Goal: Transaction & Acquisition: Subscribe to service/newsletter

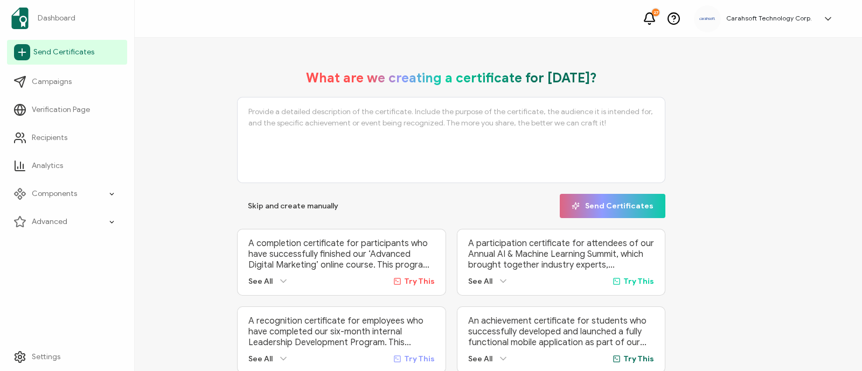
click at [60, 58] on link "Send Certificates" at bounding box center [67, 52] width 120 height 25
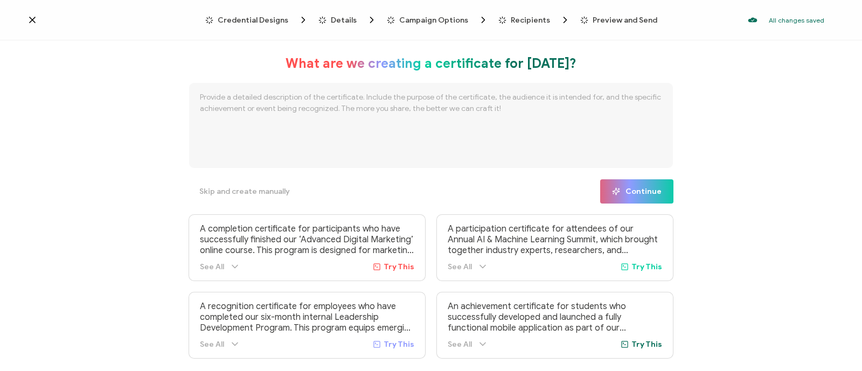
click at [249, 16] on span "Credential Designs" at bounding box center [253, 20] width 71 height 8
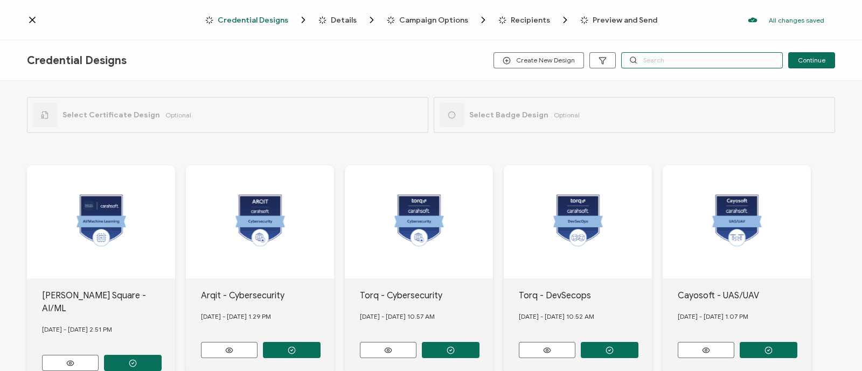
click at [697, 67] on input "text" at bounding box center [702, 60] width 162 height 16
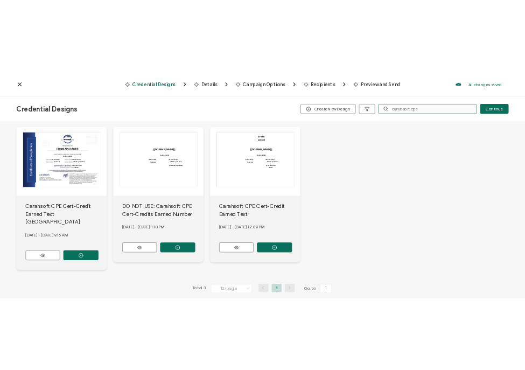
scroll to position [77, 0]
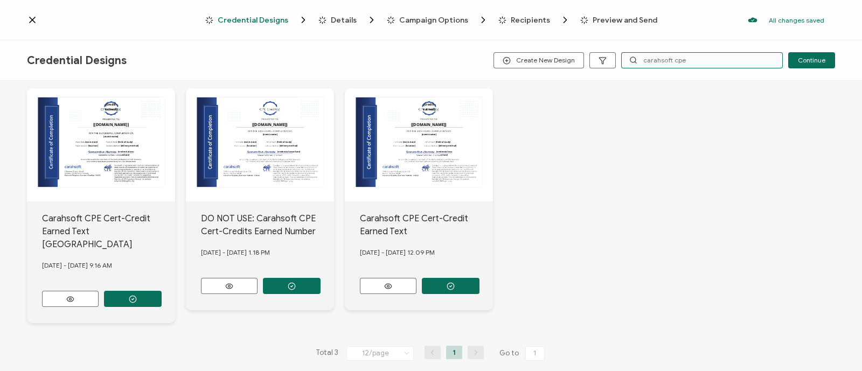
type input "carahsoft cpe"
click at [458, 282] on button "button" at bounding box center [451, 286] width 58 height 16
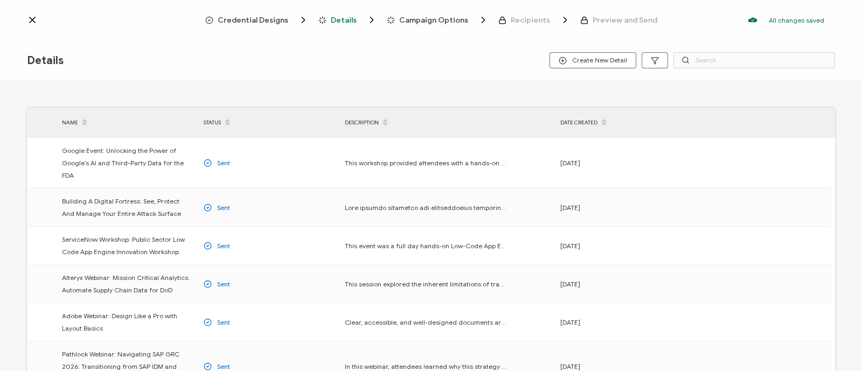
drag, startPoint x: 284, startPoint y: 20, endPoint x: 240, endPoint y: 16, distance: 43.9
click at [240, 16] on span "Credential Designs" at bounding box center [253, 20] width 71 height 8
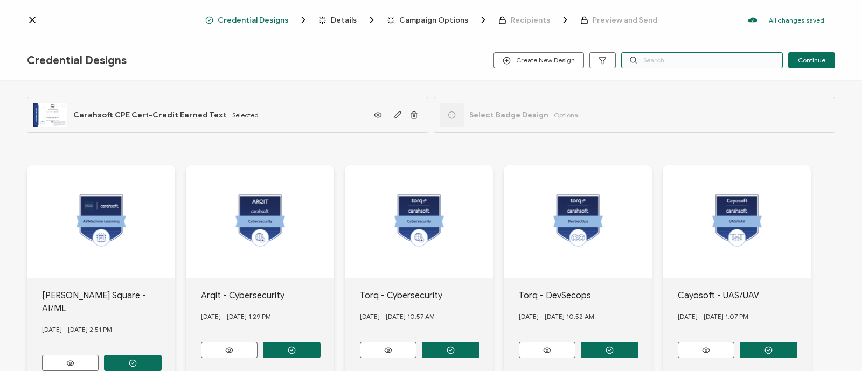
click at [656, 66] on input "text" at bounding box center [702, 60] width 162 height 16
paste input "Collibra"
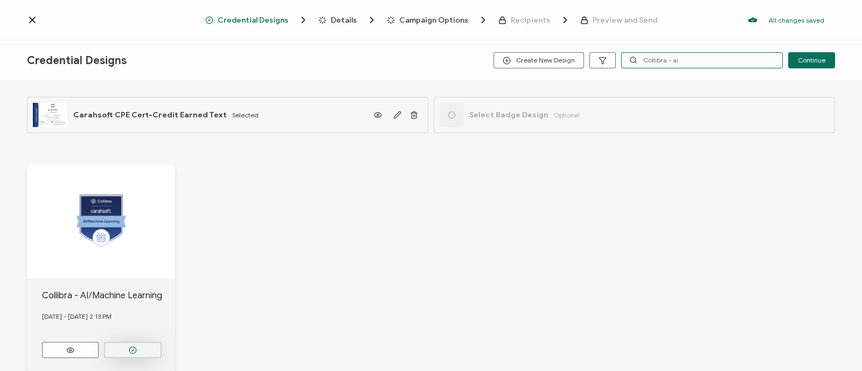
type input "Collibra - ai"
click at [131, 346] on icon "button" at bounding box center [133, 350] width 8 height 8
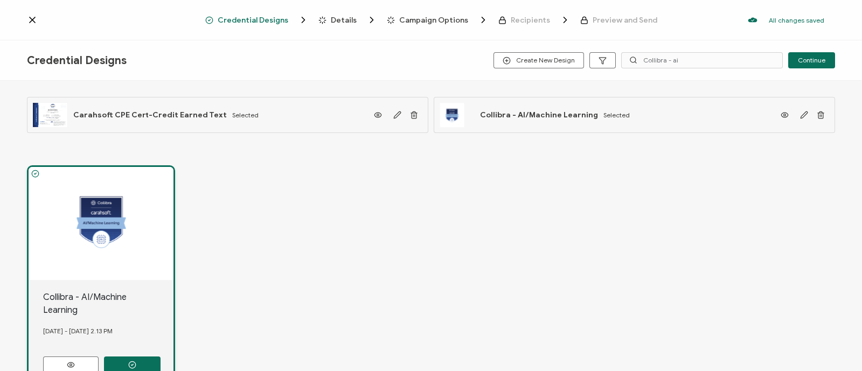
click at [350, 17] on span "Details" at bounding box center [344, 20] width 26 height 8
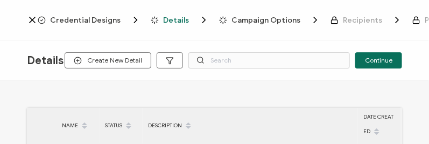
click at [221, 92] on div "NAME STATUS DESCRIPTION DATE CREATED Google Event: Unlocking the Power of Googl…" at bounding box center [214, 114] width 429 height 66
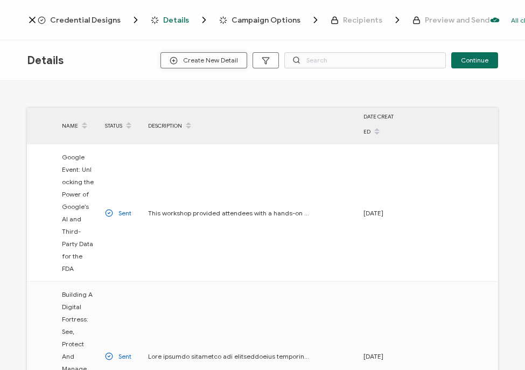
click at [217, 62] on span "Create New Detail" at bounding box center [204, 61] width 68 height 8
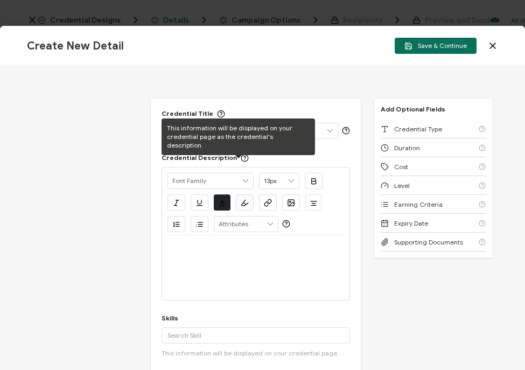
click at [209, 136] on div "This information will be displayed on your credential page as the credential's …" at bounding box center [239, 137] width 154 height 37
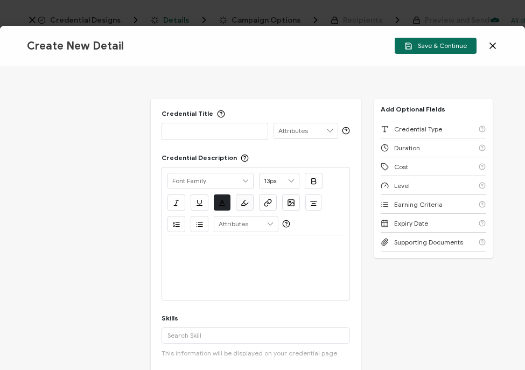
click at [129, 126] on div "Credential Title ISSUER Issuer Name Credential Description Alright Sans Amita A…" at bounding box center [262, 218] width 525 height 304
click at [194, 134] on p at bounding box center [215, 131] width 95 height 11
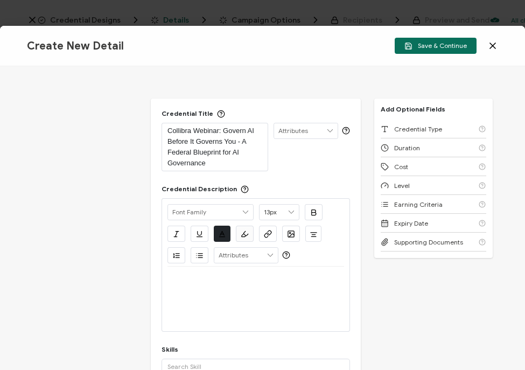
click at [184, 288] on div at bounding box center [256, 280] width 177 height 26
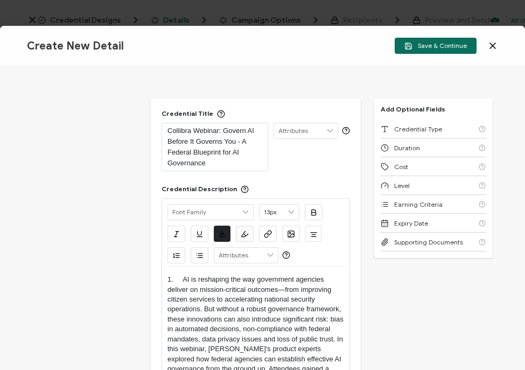
click at [180, 279] on p "1. AI is reshaping the way government agencies deliver on mission-critical outc…" at bounding box center [256, 339] width 177 height 129
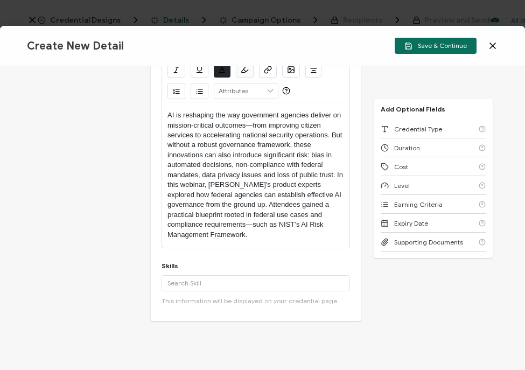
scroll to position [172, 0]
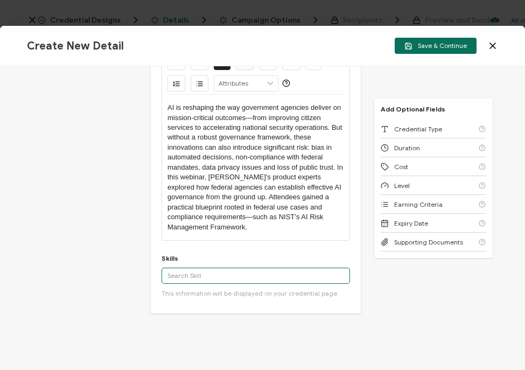
click at [173, 275] on input "text" at bounding box center [256, 276] width 189 height 16
click at [222, 281] on input "Artificial" at bounding box center [256, 276] width 189 height 16
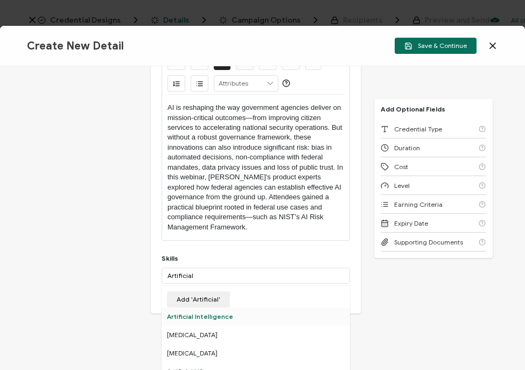
click at [211, 315] on div "Artificial Intelligence" at bounding box center [256, 317] width 189 height 18
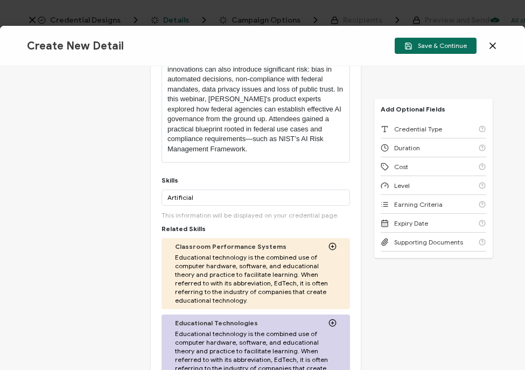
scroll to position [228, 0]
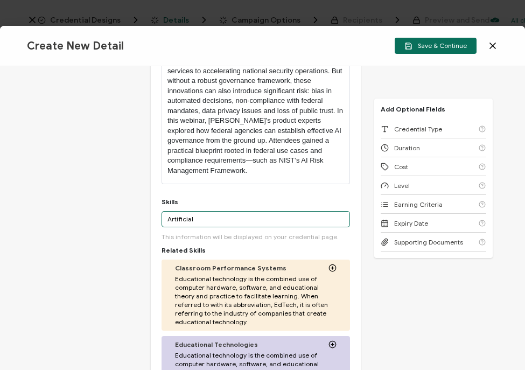
click at [199, 219] on input "Artificial" at bounding box center [256, 219] width 189 height 16
click at [224, 217] on input "Artificial" at bounding box center [256, 219] width 189 height 16
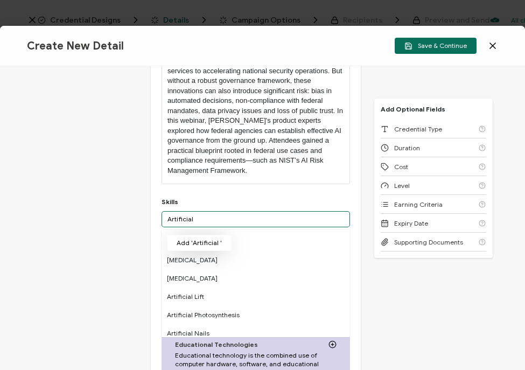
type input "Artificial"
click at [188, 240] on button "Add 'Artificial '" at bounding box center [199, 243] width 65 height 16
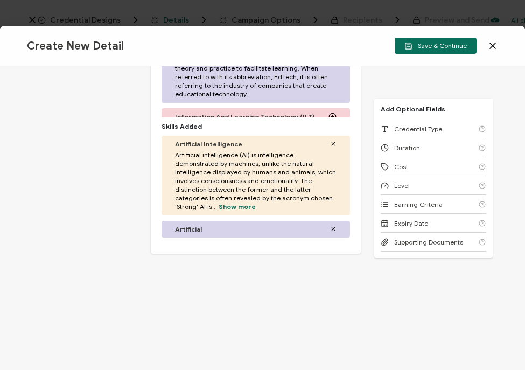
scroll to position [536, 0]
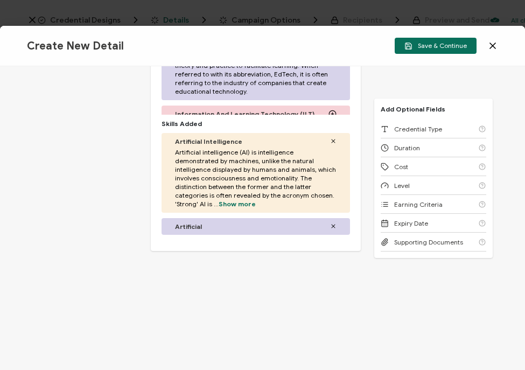
click at [330, 225] on icon at bounding box center [333, 226] width 6 height 6
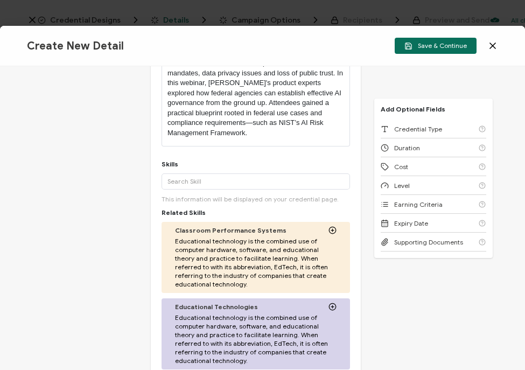
scroll to position [266, 0]
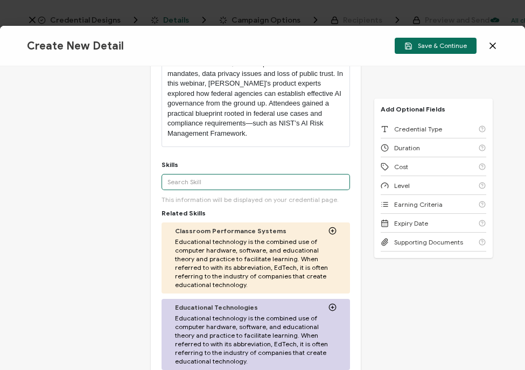
click at [193, 182] on input "text" at bounding box center [256, 182] width 189 height 16
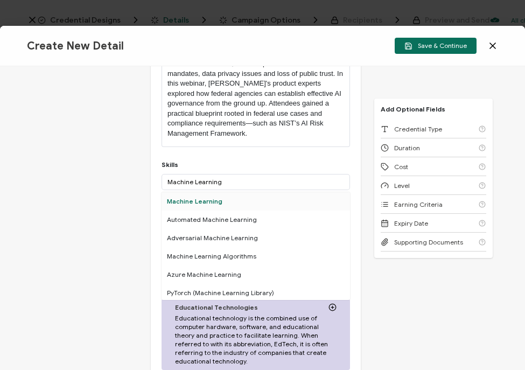
click at [213, 200] on div "Machine Learning" at bounding box center [256, 201] width 189 height 18
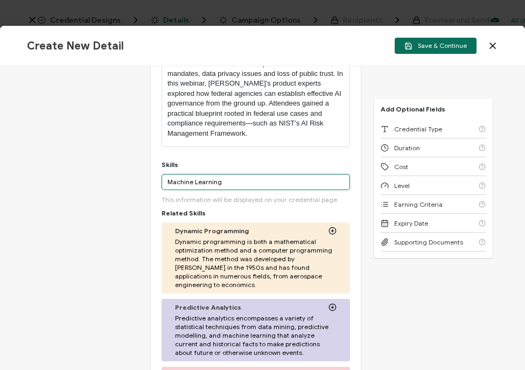
drag, startPoint x: 234, startPoint y: 179, endPoint x: 149, endPoint y: 173, distance: 85.4
click at [151, 173] on div "Credential Title Collibra Webinar: Govern AI Before It Governs You - A Federal …" at bounding box center [256, 204] width 210 height 743
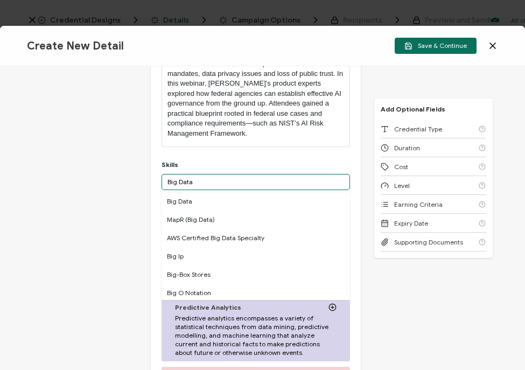
click at [223, 182] on input "Big Data" at bounding box center [256, 182] width 189 height 16
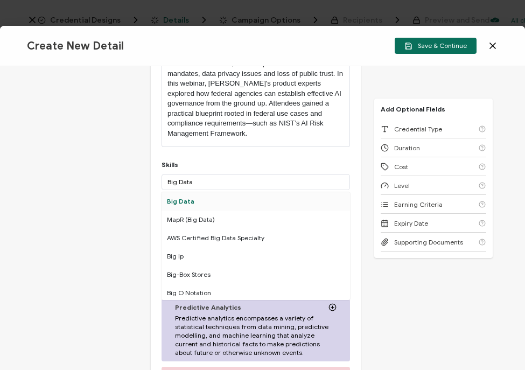
click at [189, 197] on div "Big Data" at bounding box center [256, 201] width 189 height 18
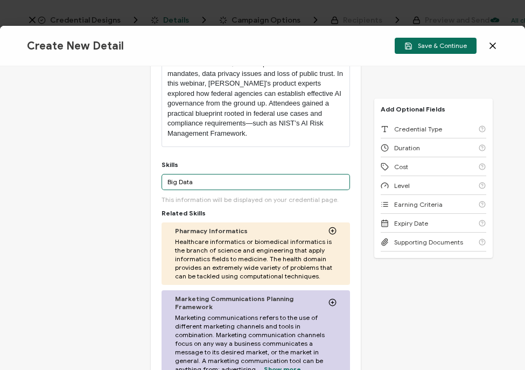
click at [204, 181] on input "Big Data" at bounding box center [256, 182] width 189 height 16
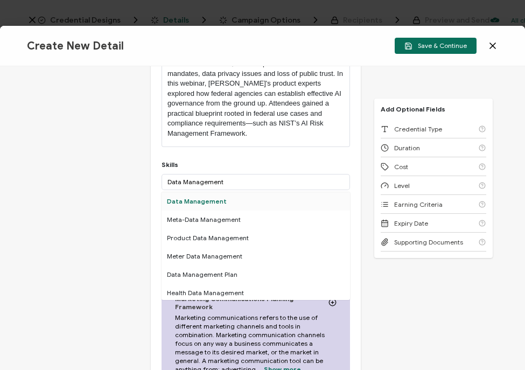
click at [223, 203] on div "Data Management" at bounding box center [256, 201] width 189 height 18
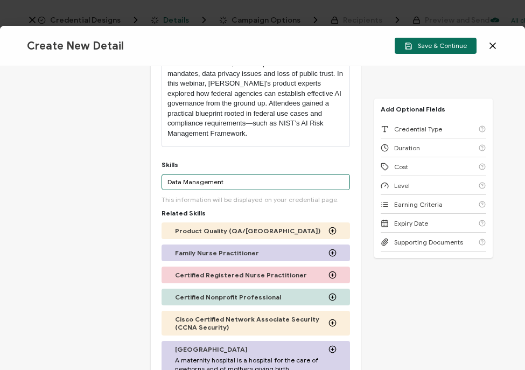
click at [206, 182] on input "Data Management" at bounding box center [256, 182] width 189 height 16
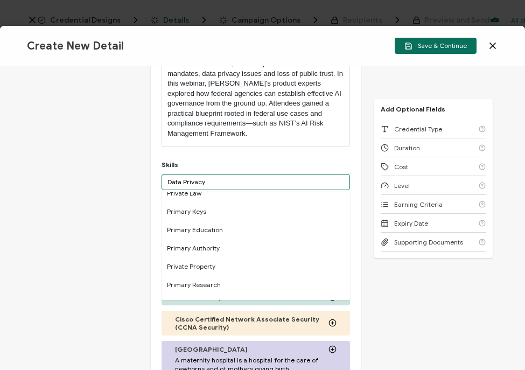
scroll to position [0, 0]
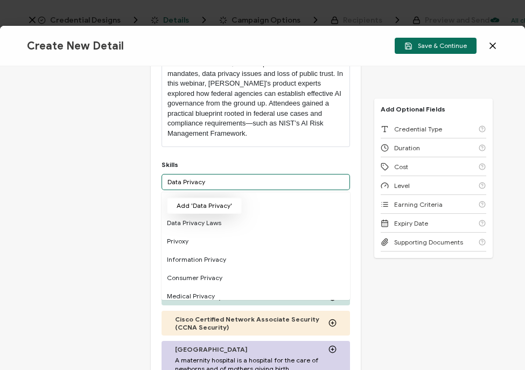
type input "Data Privacy"
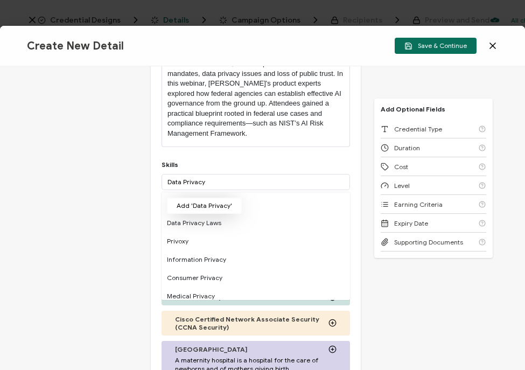
click at [214, 205] on button "Add 'Data Privacy'" at bounding box center [204, 206] width 75 height 16
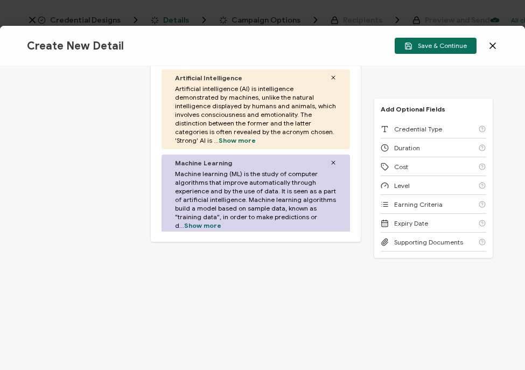
scroll to position [149, 0]
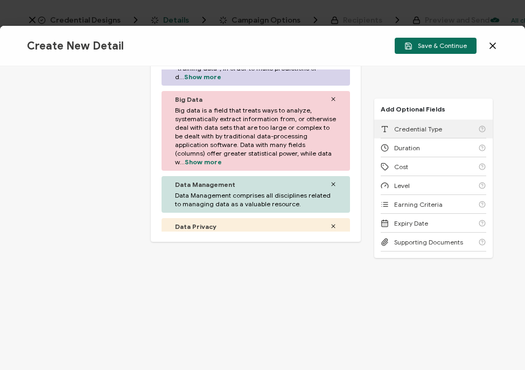
click at [448, 129] on div "Credential Type" at bounding box center [434, 129] width 106 height 19
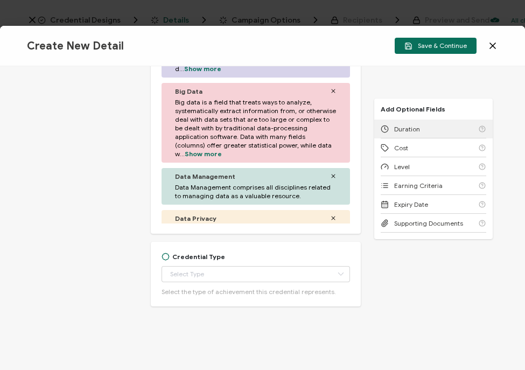
click at [448, 129] on div "Duration" at bounding box center [434, 129] width 106 height 19
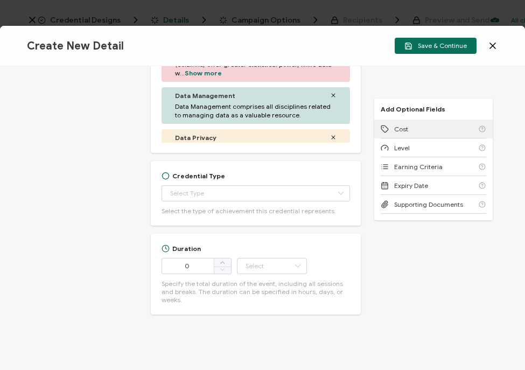
click at [440, 131] on div "Cost" at bounding box center [434, 129] width 106 height 19
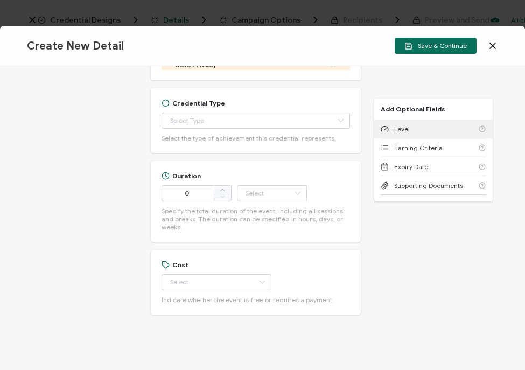
click at [436, 131] on div "Level" at bounding box center [434, 129] width 106 height 19
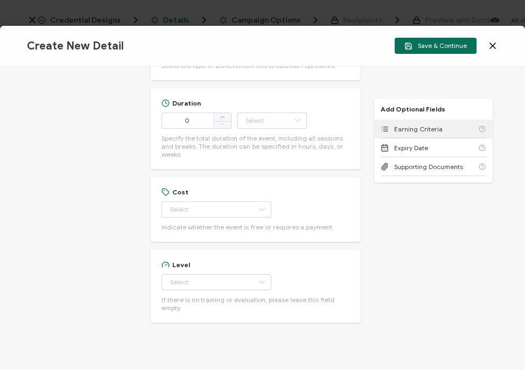
click at [438, 129] on div "Earning Criteria" at bounding box center [434, 129] width 106 height 19
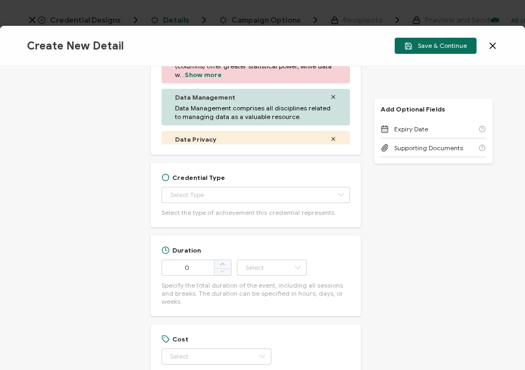
scroll to position [690, 0]
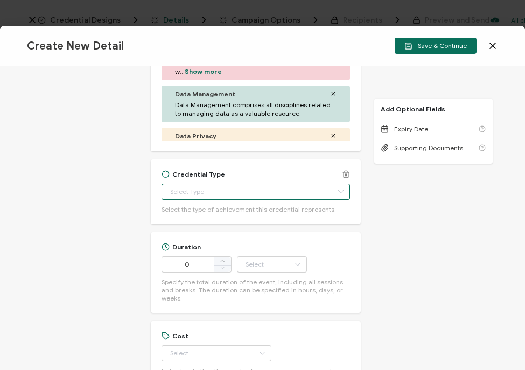
click at [251, 189] on input "text" at bounding box center [256, 192] width 189 height 16
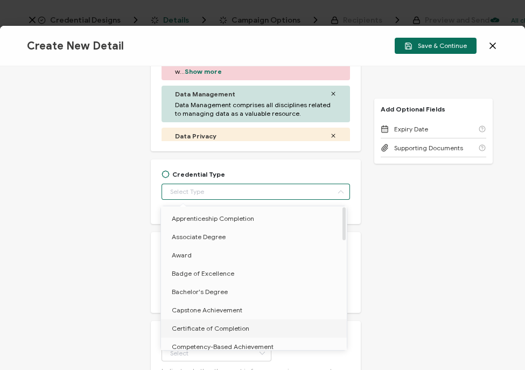
click at [257, 327] on li "Certificate of Completion" at bounding box center [256, 329] width 190 height 18
type input "Certificate of Completion"
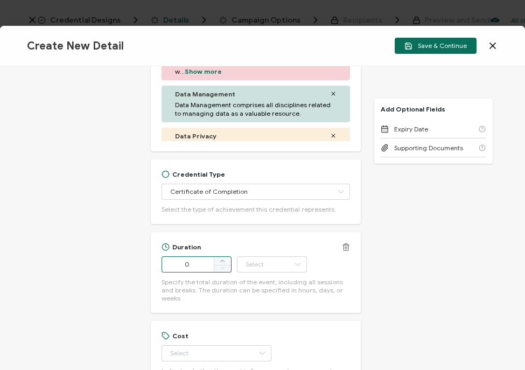
click at [221, 259] on icon at bounding box center [222, 260] width 5 height 5
type input "1"
click at [240, 260] on input "text" at bounding box center [272, 265] width 70 height 16
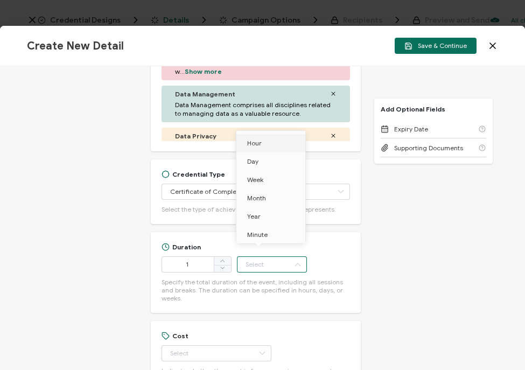
click at [260, 139] on span "Hour" at bounding box center [254, 143] width 15 height 8
type input "Hour"
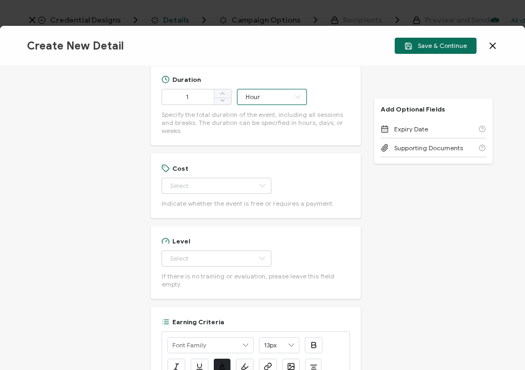
scroll to position [863, 0]
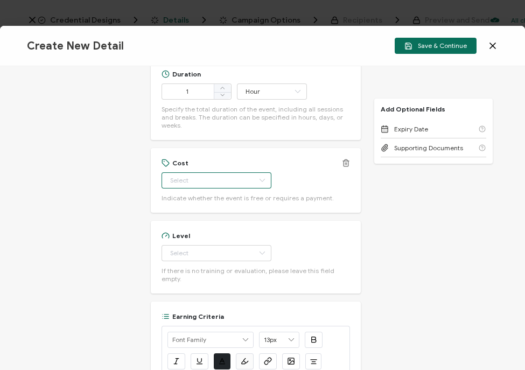
click at [237, 172] on input "text" at bounding box center [217, 180] width 110 height 16
click at [209, 199] on li "Free" at bounding box center [211, 199] width 100 height 18
type input "Free"
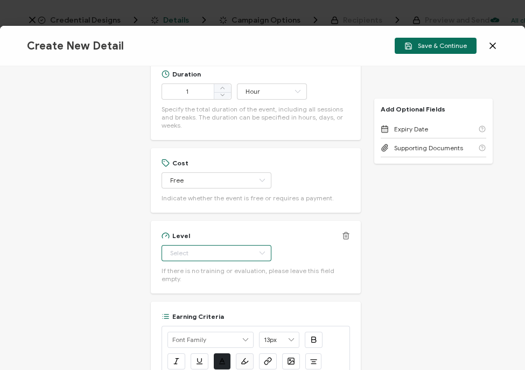
click at [228, 245] on input "text" at bounding box center [217, 253] width 110 height 16
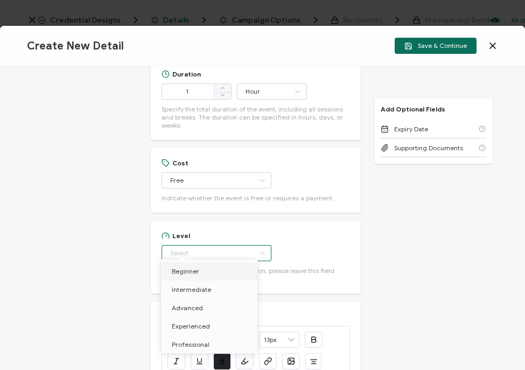
click at [196, 267] on span "Beginner" at bounding box center [185, 271] width 27 height 8
type input "Beginner"
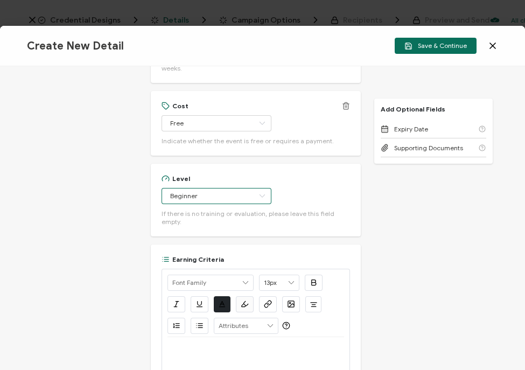
scroll to position [933, 0]
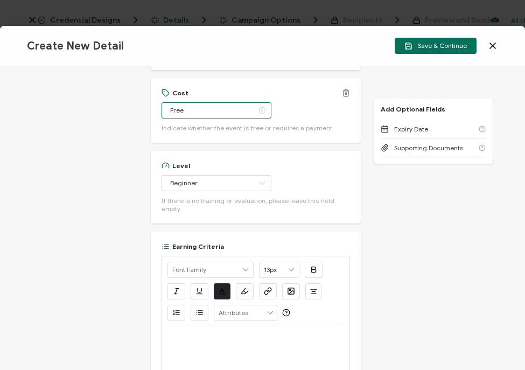
click at [225, 102] on input "Free" at bounding box center [217, 110] width 110 height 16
click at [275, 197] on span "If there is no training or evaluation, please leave this field empty." at bounding box center [256, 205] width 189 height 16
click at [255, 182] on icon at bounding box center [261, 183] width 13 height 16
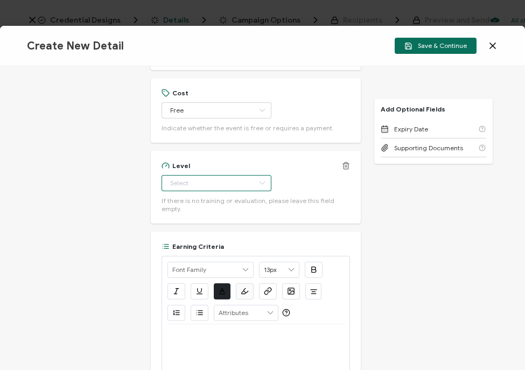
click at [233, 178] on input "text" at bounding box center [217, 183] width 110 height 16
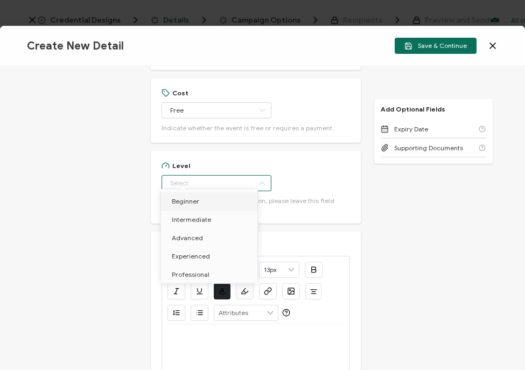
click at [200, 204] on li "Beginner" at bounding box center [211, 201] width 100 height 18
type input "Beginner"
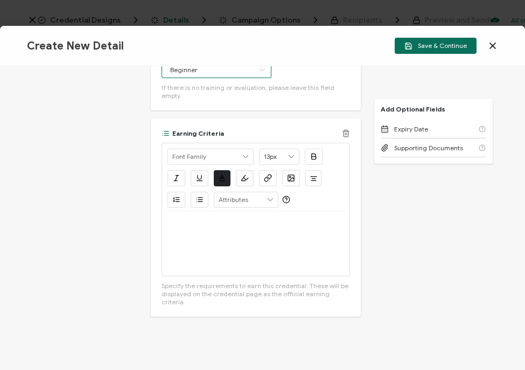
scroll to position [1046, 0]
click at [208, 230] on div at bounding box center [256, 243] width 177 height 65
click at [272, 219] on p "View on-demand recording:" at bounding box center [256, 224] width 177 height 10
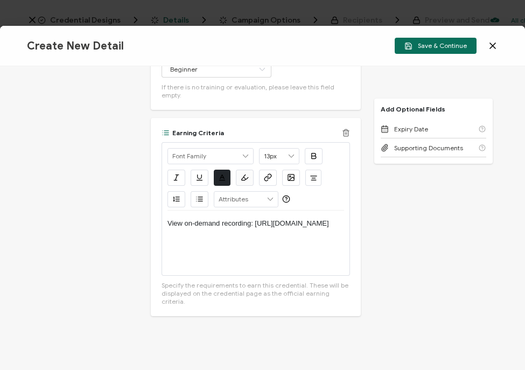
scroll to position [0, 0]
drag, startPoint x: 214, startPoint y: 238, endPoint x: 162, endPoint y: 215, distance: 57.2
click at [162, 215] on div "Alright Sans Amita Archivo Black Arial Arimo Blinker Caveat Charm Charmonman Ci…" at bounding box center [256, 209] width 189 height 134
click at [269, 175] on icon "button" at bounding box center [269, 177] width 4 height 4
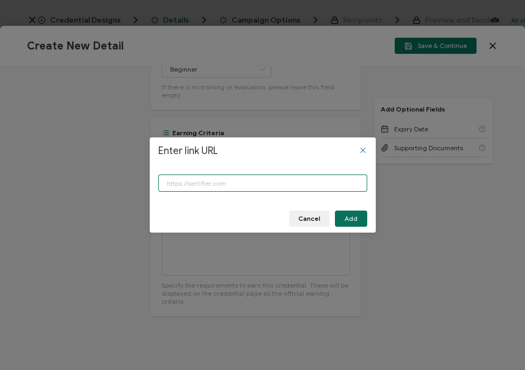
click at [234, 186] on input "Enter link URL" at bounding box center [262, 183] width 209 height 17
paste input "https://www.carahsoft.com/learn/event/70551-govern-ai-before-it-governs-you-a-f…"
type input "https://www.carahsoft.com/learn/event/70551-govern-ai-before-it-governs-you-a-f…"
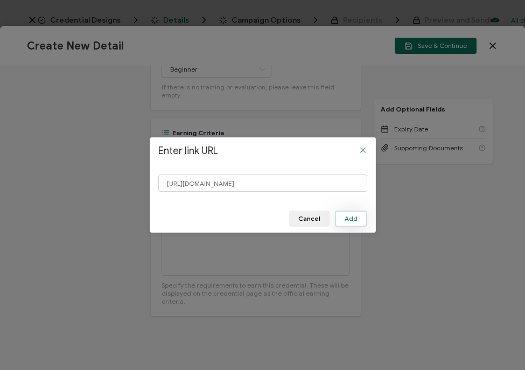
click at [356, 217] on span "Add" at bounding box center [351, 219] width 13 height 6
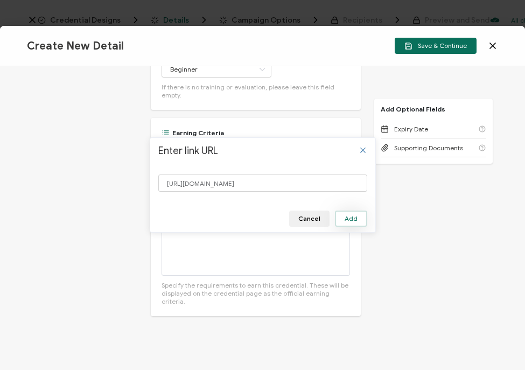
scroll to position [0, 0]
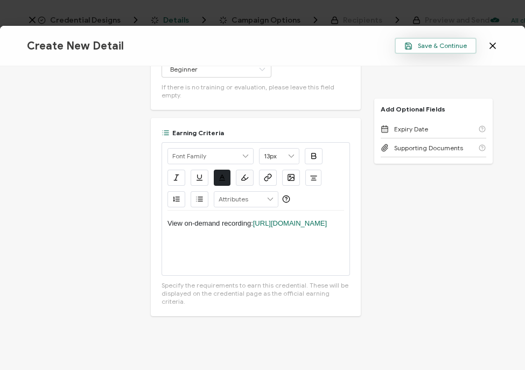
click at [437, 48] on span "Save & Continue" at bounding box center [436, 46] width 63 height 8
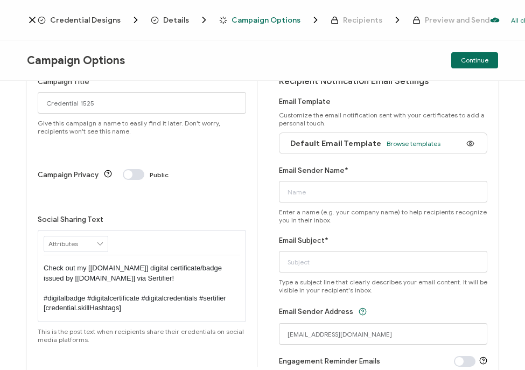
scroll to position [41, 0]
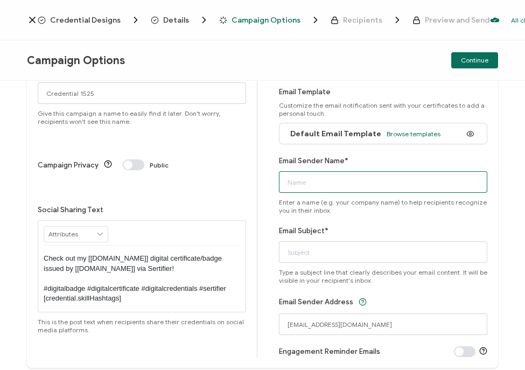
click at [320, 189] on input "Email Sender Name*" at bounding box center [383, 182] width 209 height 22
type input "CPE Team"
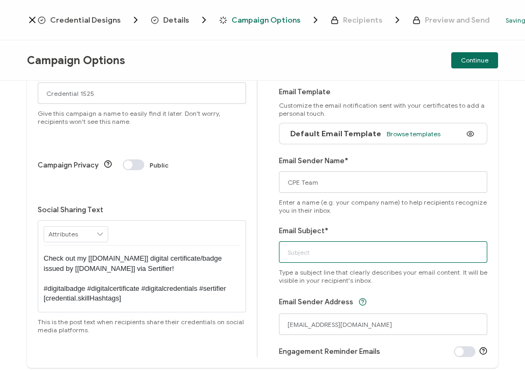
click at [319, 249] on input "Email Subject*" at bounding box center [383, 252] width 209 height 22
click at [337, 253] on input "Email Subject*" at bounding box center [383, 252] width 209 height 22
paste input "Collibra Webinar: Govern AI Before It Governs You - A Federal Blueprint for AI …"
type input "Collibra Webinar: Govern AI Before It Governs You - A Federal Blueprint for AI …"
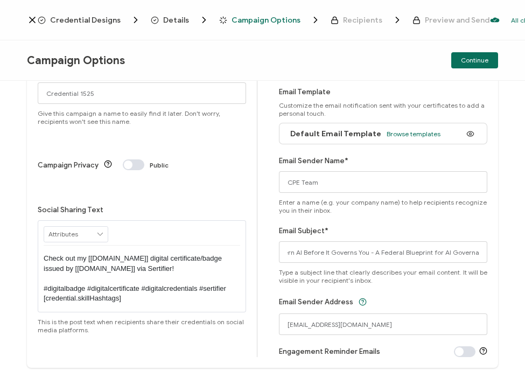
click at [345, 206] on span "Enter a name (e.g. your company name) to help recipients recognize you in their…" at bounding box center [383, 206] width 209 height 16
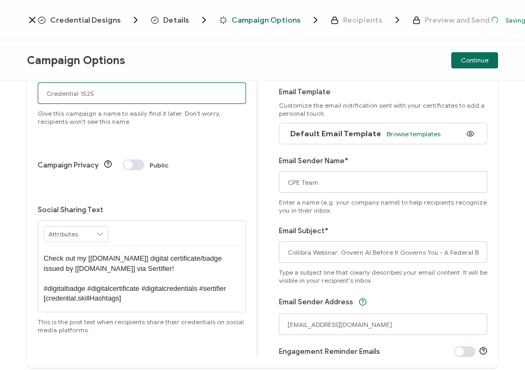
click at [95, 92] on input "Credential 1525" at bounding box center [142, 93] width 209 height 22
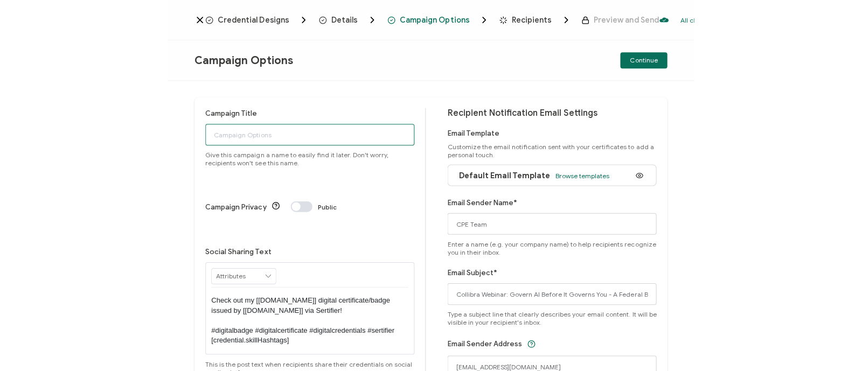
scroll to position [1, 0]
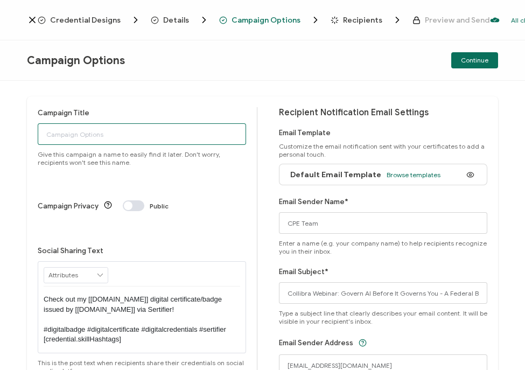
click at [114, 131] on input "Campaign Title" at bounding box center [142, 134] width 209 height 22
paste input "8-19-25_70551_Collibra Webinar"
type input "8-19-25_70551_Collibra Webinar"
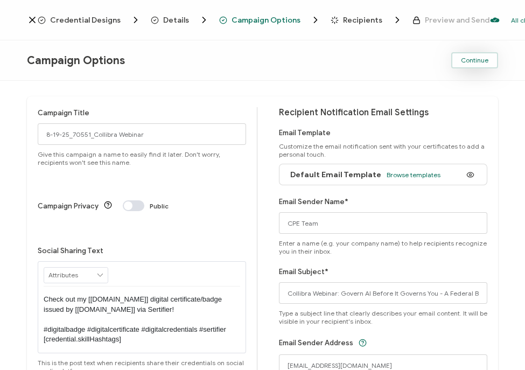
click at [476, 63] on span "Continue" at bounding box center [474, 60] width 27 height 6
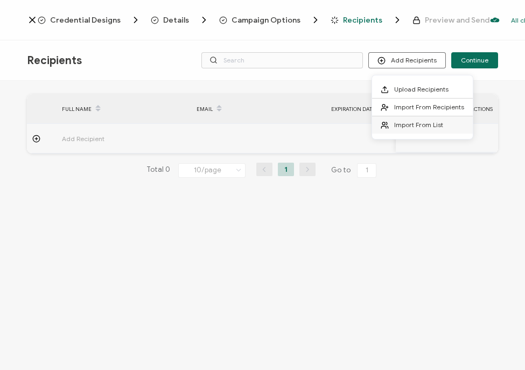
click at [404, 125] on span "Import From List" at bounding box center [418, 125] width 49 height 8
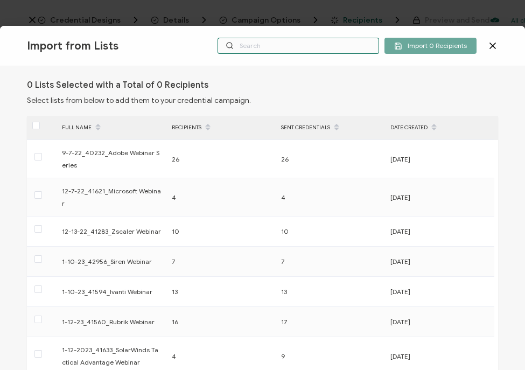
click at [274, 47] on input "text" at bounding box center [299, 46] width 162 height 16
paste input "8-19-25_70551_Collibra Webinar"
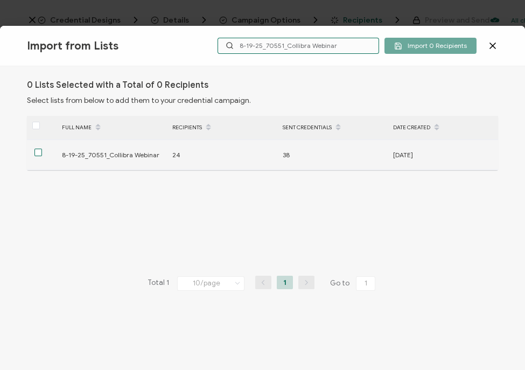
type input "8-19-25_70551_Collibra Webinar"
click at [41, 154] on span at bounding box center [38, 153] width 8 height 8
click at [42, 149] on input "checkbox" at bounding box center [42, 149] width 0 height 0
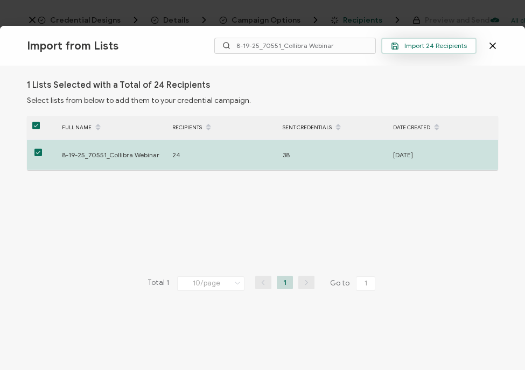
click at [415, 44] on span "Import 24 Recipients" at bounding box center [429, 46] width 76 height 8
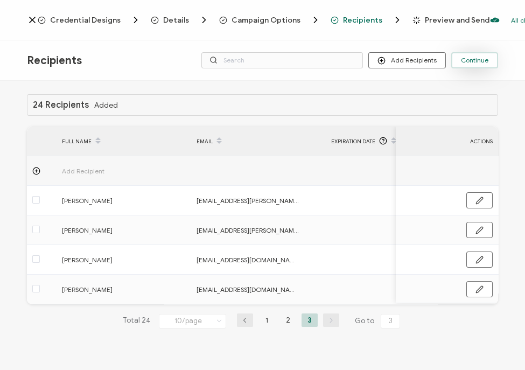
click at [474, 65] on button "Continue" at bounding box center [475, 60] width 47 height 16
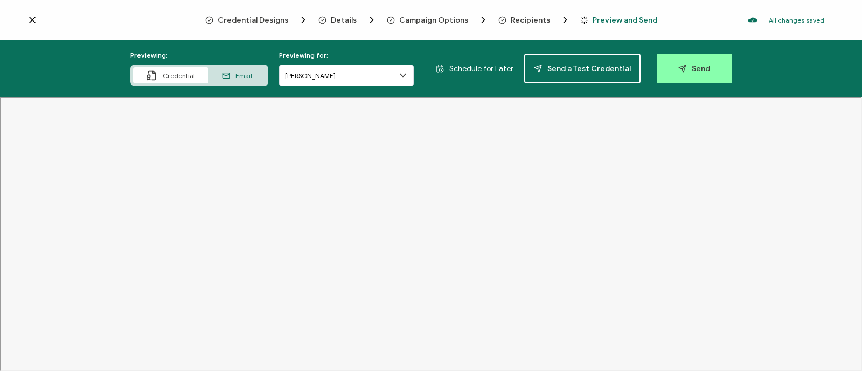
click at [399, 79] on icon at bounding box center [403, 75] width 11 height 11
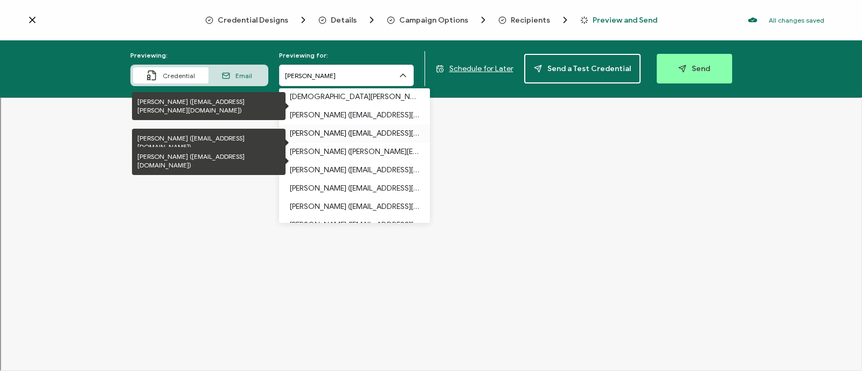
scroll to position [105, 0]
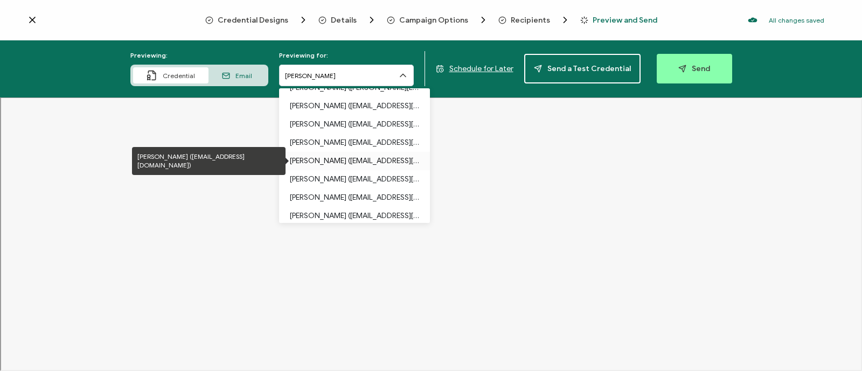
click at [316, 168] on p "Gloria Johnson (carahsoft.g.johnson2341@gmail.com)" at bounding box center [354, 161] width 129 height 18
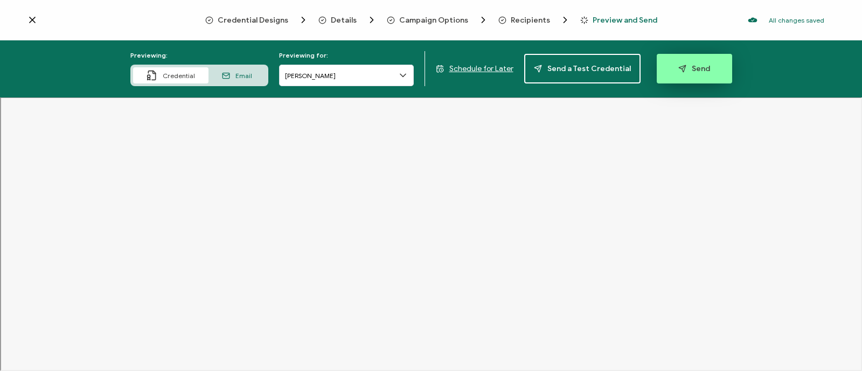
click at [705, 59] on button "Send" at bounding box center [694, 69] width 75 height 30
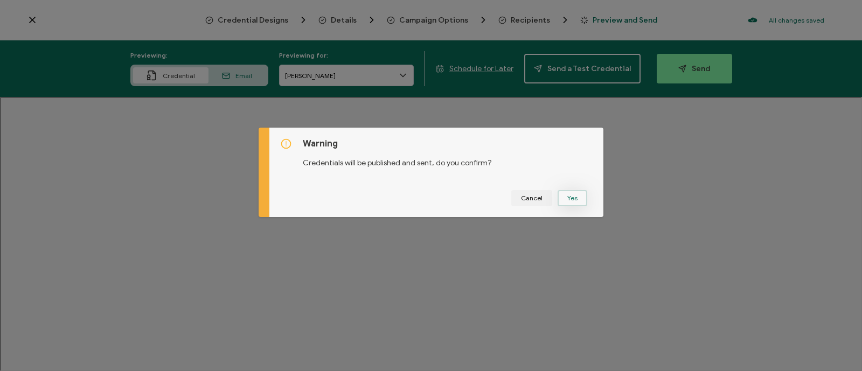
click at [569, 195] on button "Yes" at bounding box center [573, 198] width 30 height 16
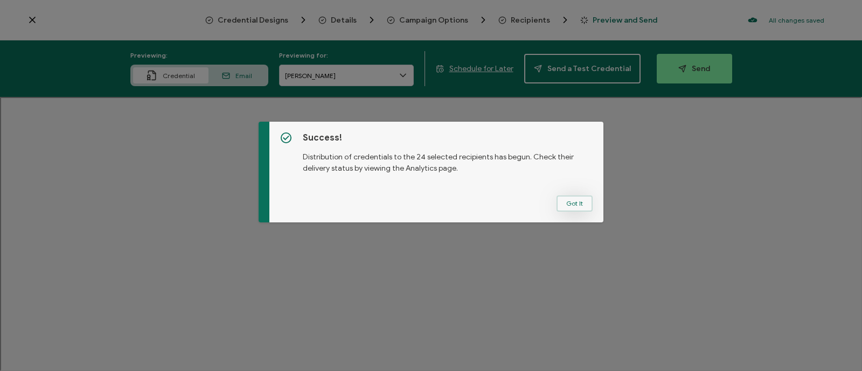
click at [572, 203] on button "Got It" at bounding box center [575, 204] width 36 height 16
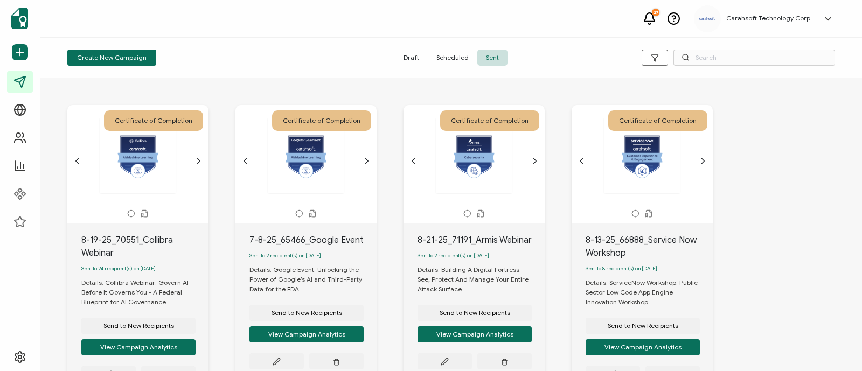
scroll to position [119, 0]
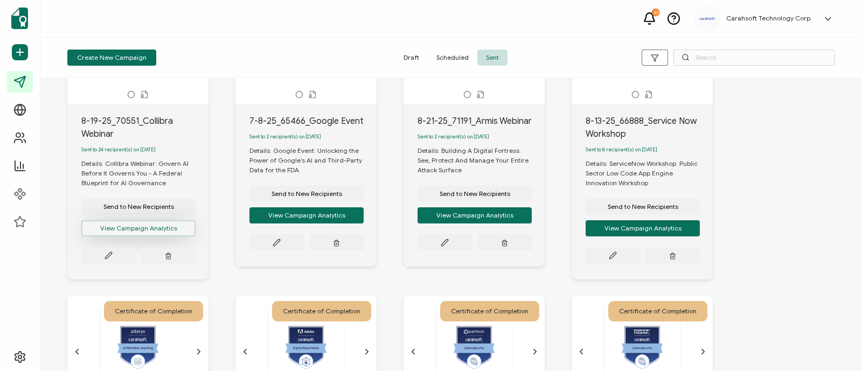
click at [146, 228] on button "View Campaign Analytics" at bounding box center [138, 228] width 114 height 16
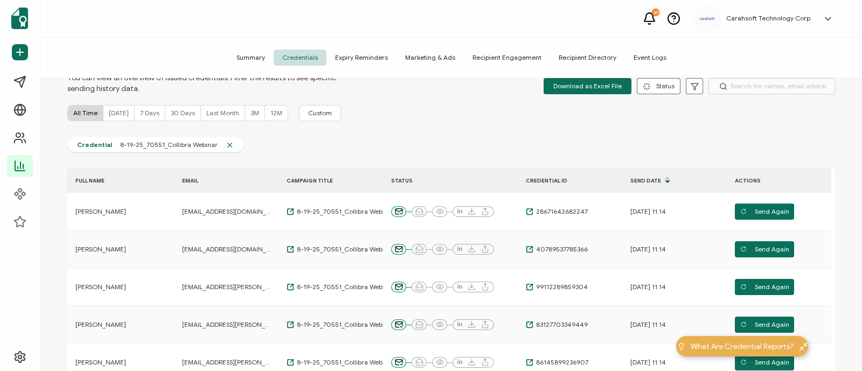
scroll to position [376, 0]
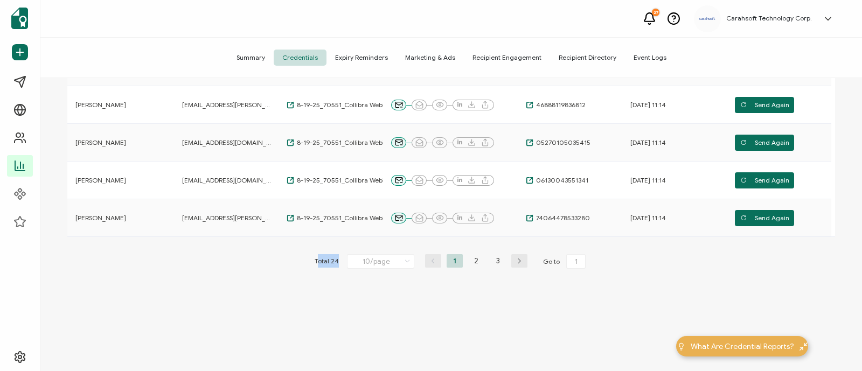
drag, startPoint x: 317, startPoint y: 262, endPoint x: 338, endPoint y: 262, distance: 21.0
click at [338, 262] on div "Total 24 10/page 10/page 20/page 50/page 100/page 1 2 3 Go to 1" at bounding box center [451, 261] width 279 height 17
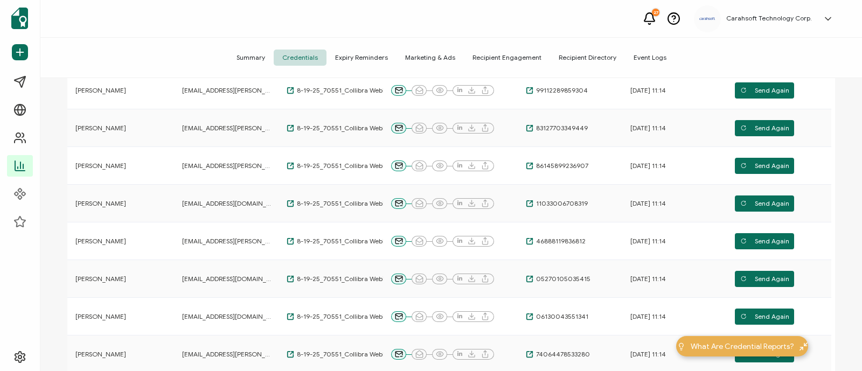
scroll to position [0, 0]
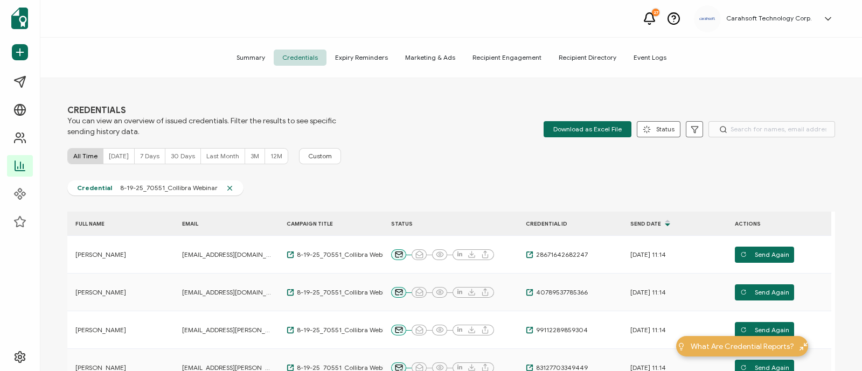
click at [476, 160] on div "All Time Today 7 Days 30 Days Last Month 3M 12M Custom" at bounding box center [451, 156] width 768 height 16
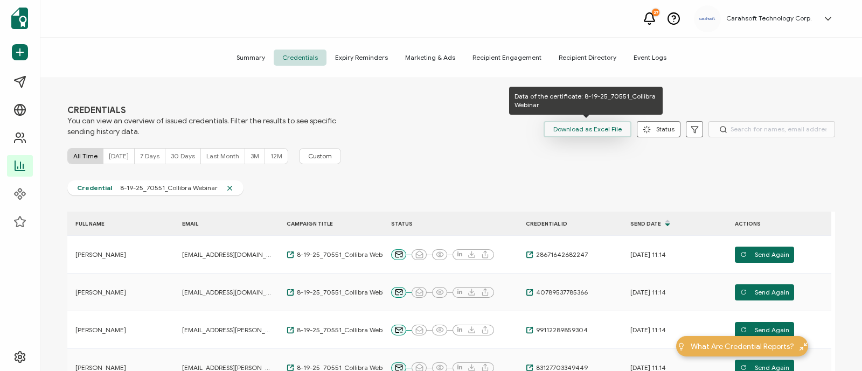
click at [587, 133] on span "Download as Excel File" at bounding box center [587, 129] width 68 height 16
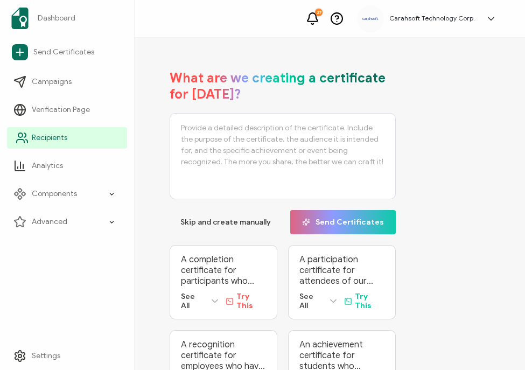
click at [51, 140] on span "Recipients" at bounding box center [50, 138] width 36 height 11
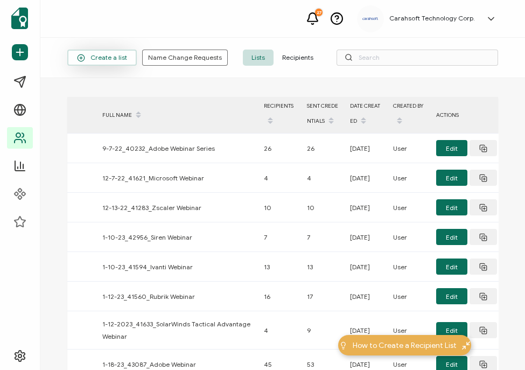
click at [92, 63] on button "Create a list" at bounding box center [102, 58] width 70 height 16
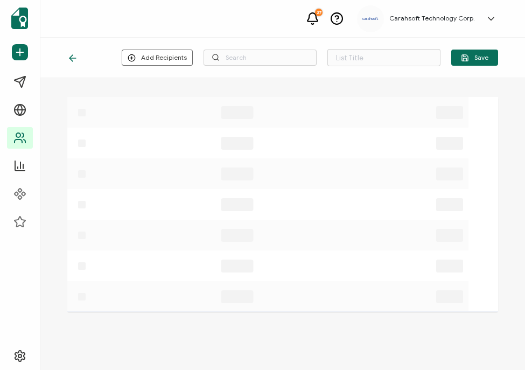
type input "List 1595"
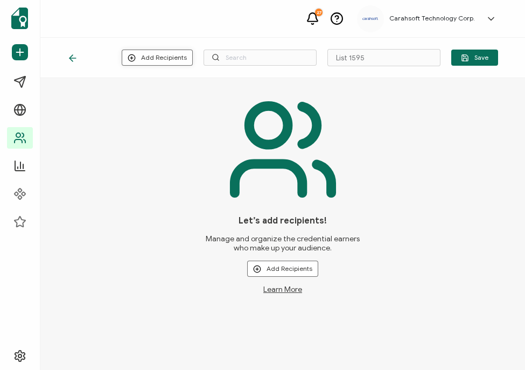
click at [170, 57] on button "Add Recipients" at bounding box center [157, 58] width 71 height 16
click at [181, 88] on span "Upload New Recipients" at bounding box center [182, 86] width 70 height 8
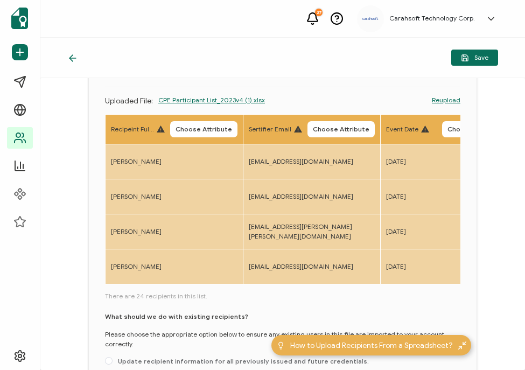
scroll to position [95, 0]
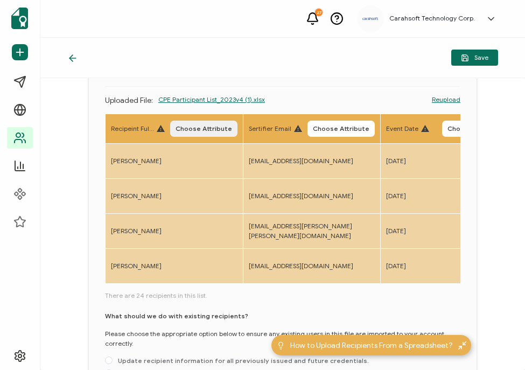
click at [211, 126] on span "Choose Attribute" at bounding box center [204, 129] width 57 height 6
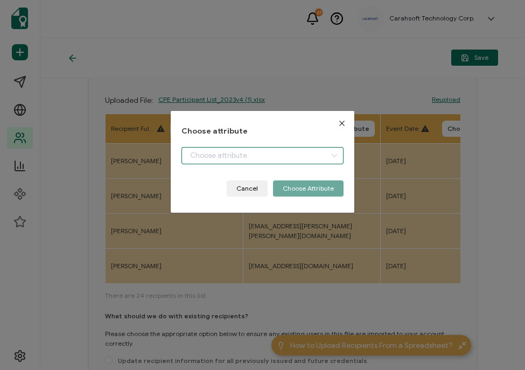
click at [206, 156] on input "dialog" at bounding box center [263, 155] width 162 height 17
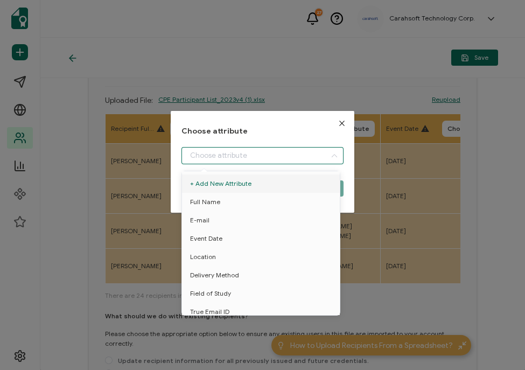
click at [192, 68] on div "Choose attribute Cancel Choose Attribute" at bounding box center [262, 185] width 525 height 370
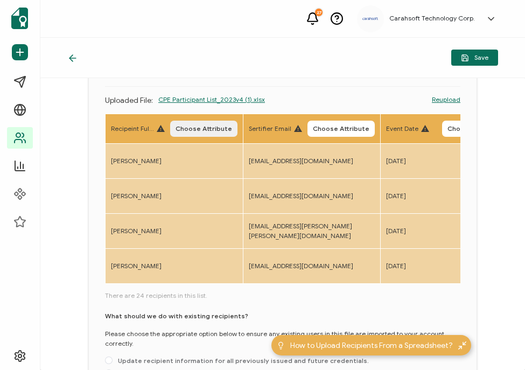
click at [195, 126] on span "Choose Attribute" at bounding box center [204, 129] width 57 height 6
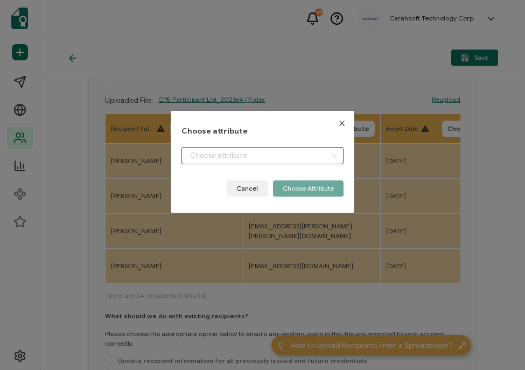
click at [206, 153] on input "dialog" at bounding box center [263, 155] width 162 height 17
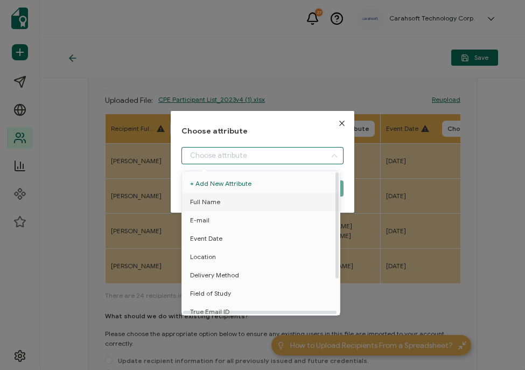
click at [219, 201] on li "Full Name" at bounding box center [262, 202] width 167 height 18
type input "Full Name"
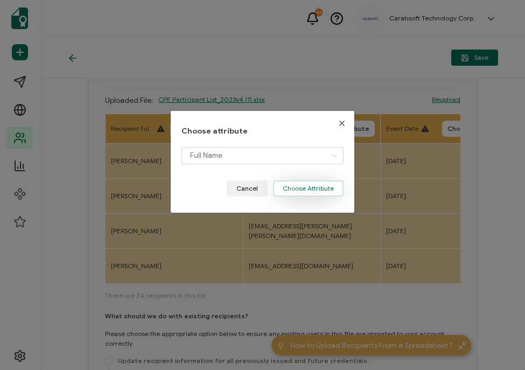
click at [315, 189] on button "Choose Attribute" at bounding box center [308, 189] width 71 height 16
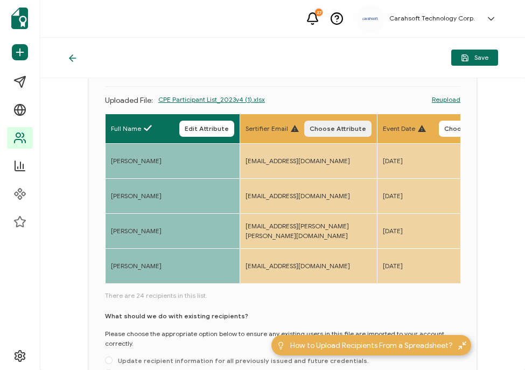
click at [337, 126] on span "Choose Attribute" at bounding box center [338, 129] width 57 height 6
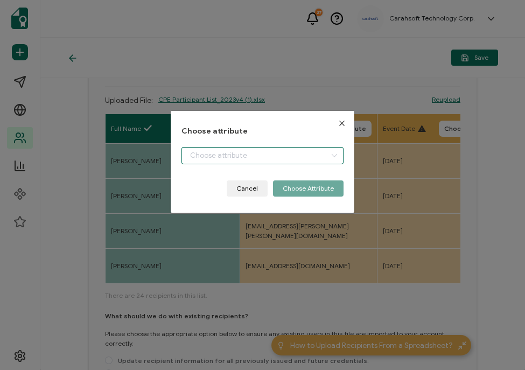
click at [267, 152] on input "dialog" at bounding box center [263, 155] width 162 height 17
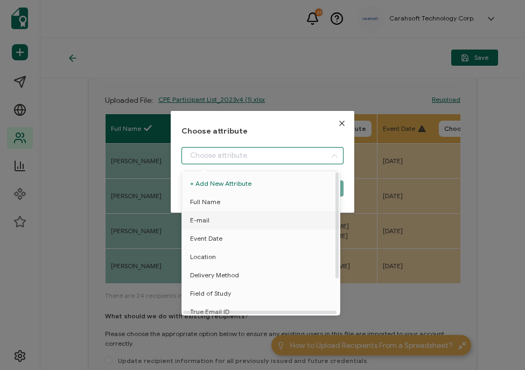
click at [216, 221] on li "E-mail" at bounding box center [262, 220] width 167 height 18
type input "E-mail"
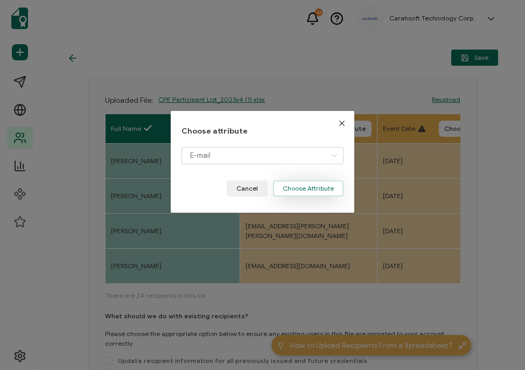
click at [297, 191] on button "Choose Attribute" at bounding box center [308, 189] width 71 height 16
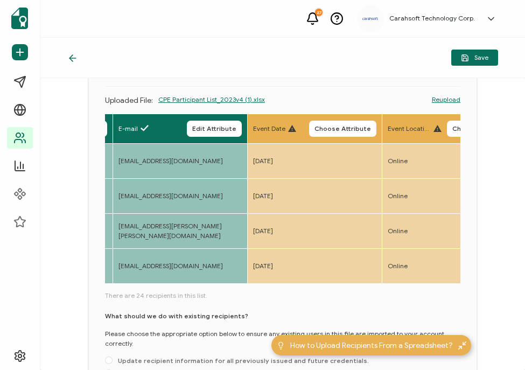
scroll to position [0, 129]
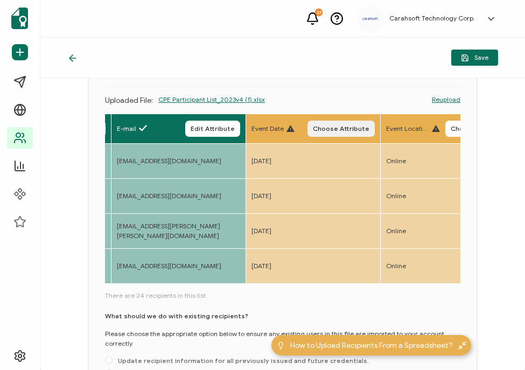
click at [336, 126] on span "Choose Attribute" at bounding box center [341, 129] width 57 height 6
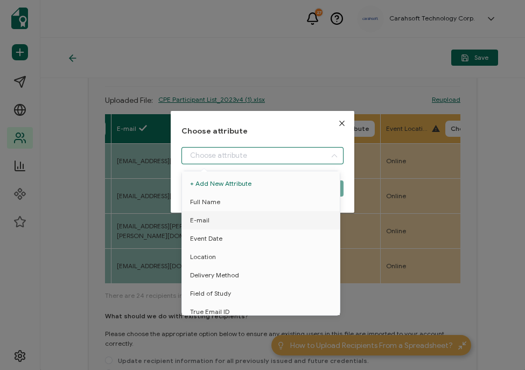
click at [245, 153] on input "dialog" at bounding box center [263, 155] width 162 height 17
click at [216, 237] on span "Event Date" at bounding box center [206, 239] width 32 height 18
type input "Event Date"
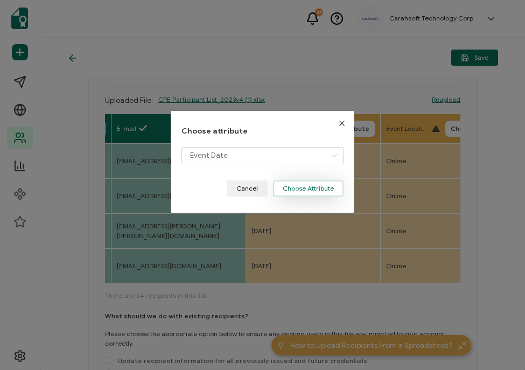
click at [310, 187] on button "Choose Attribute" at bounding box center [308, 189] width 71 height 16
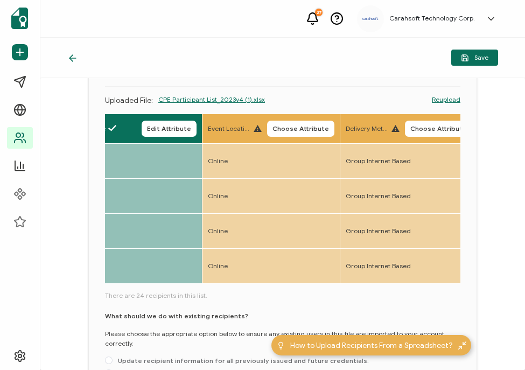
scroll to position [0, 316]
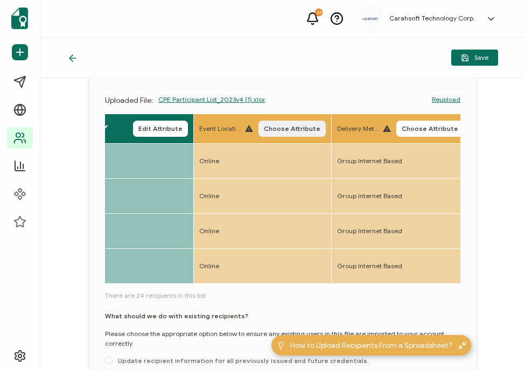
click at [286, 122] on button "Choose Attribute" at bounding box center [292, 129] width 67 height 16
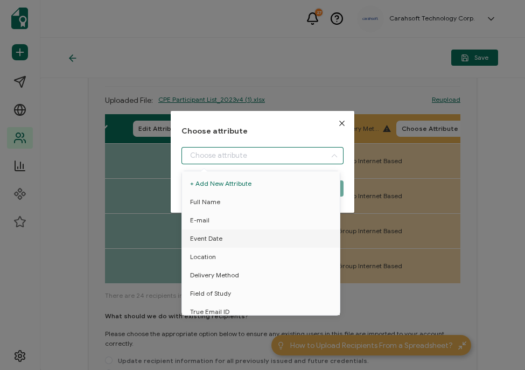
click at [207, 157] on input "dialog" at bounding box center [263, 155] width 162 height 17
click at [202, 256] on span "Location" at bounding box center [203, 257] width 26 height 18
type input "Location"
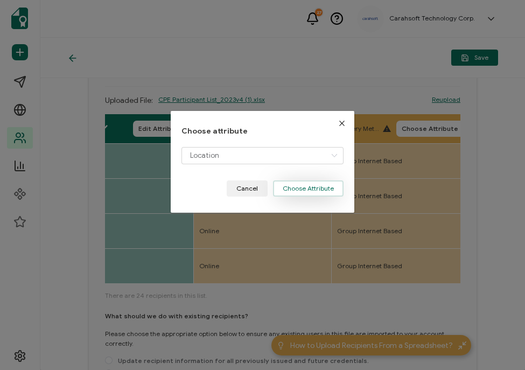
click at [334, 194] on button "Choose Attribute" at bounding box center [308, 189] width 71 height 16
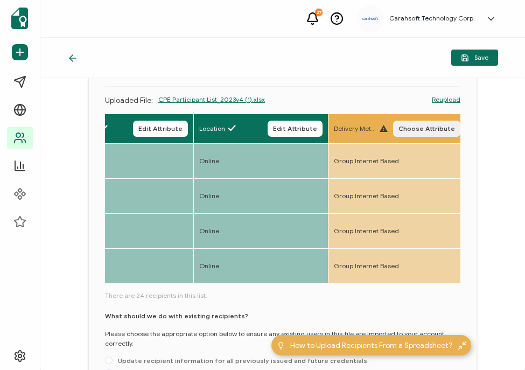
click at [426, 121] on button "Choose Attribute" at bounding box center [426, 129] width 67 height 16
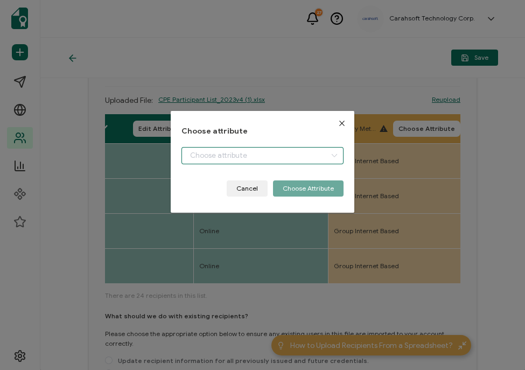
click at [258, 154] on input "dialog" at bounding box center [263, 155] width 162 height 17
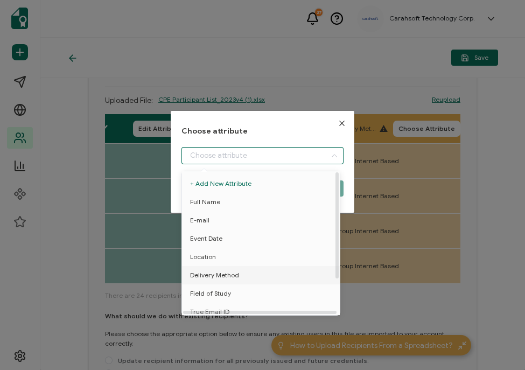
click at [207, 276] on span "Delivery Method" at bounding box center [214, 275] width 49 height 18
type input "Delivery Method"
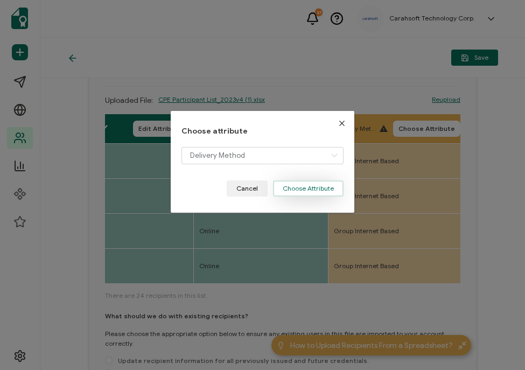
click at [294, 192] on button "Choose Attribute" at bounding box center [308, 189] width 71 height 16
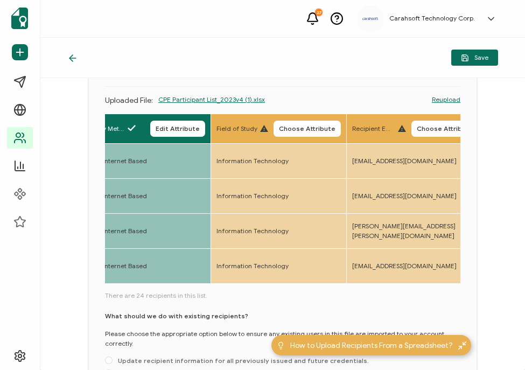
scroll to position [0, 577]
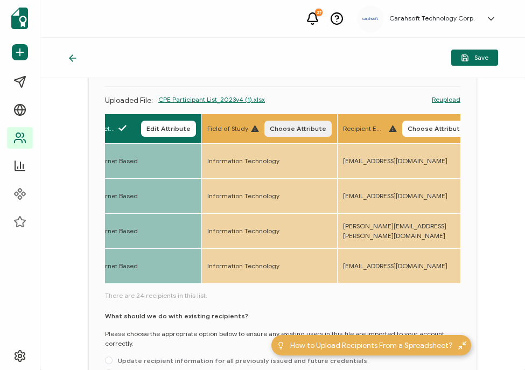
click at [289, 126] on span "Choose Attribute" at bounding box center [298, 129] width 57 height 6
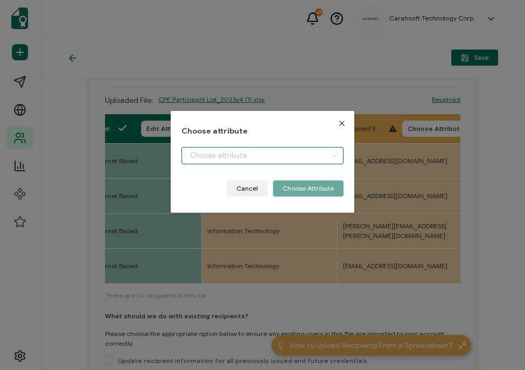
click at [229, 158] on input "dialog" at bounding box center [263, 155] width 162 height 17
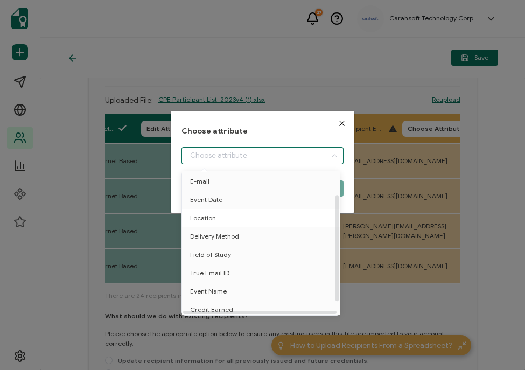
scroll to position [40, 0]
click at [198, 271] on span "True Email ID" at bounding box center [209, 271] width 39 height 18
type input "True Email ID"
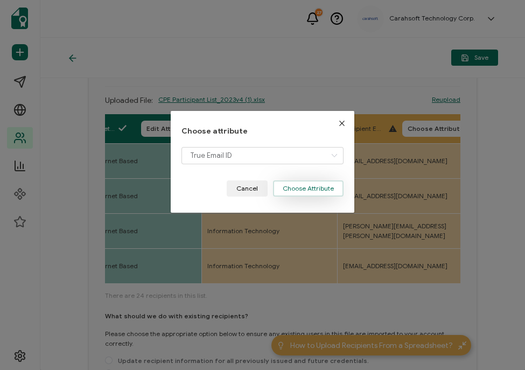
click at [294, 187] on button "Choose Attribute" at bounding box center [308, 189] width 71 height 16
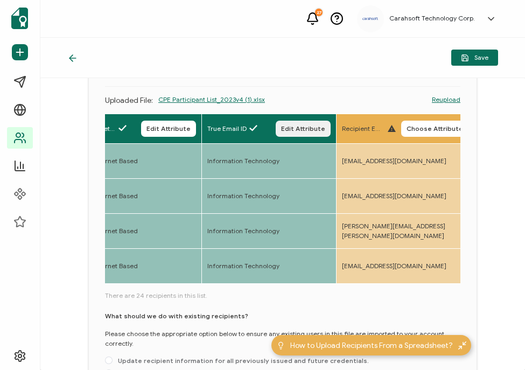
click at [306, 126] on span "Edit Attribute" at bounding box center [303, 129] width 44 height 6
type input "True Email ID"
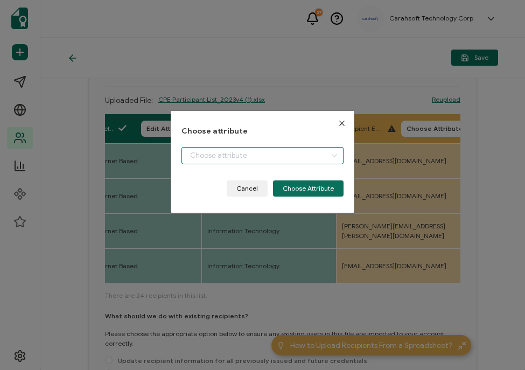
click at [238, 155] on input "dialog" at bounding box center [263, 155] width 162 height 17
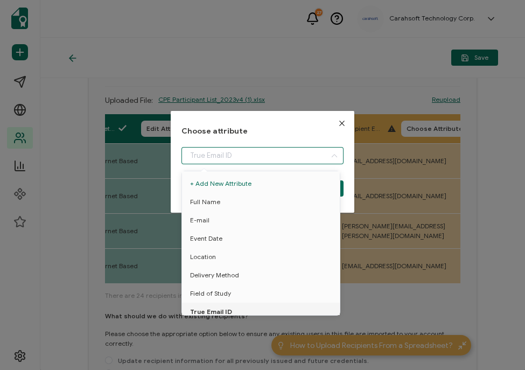
scroll to position [8, 0]
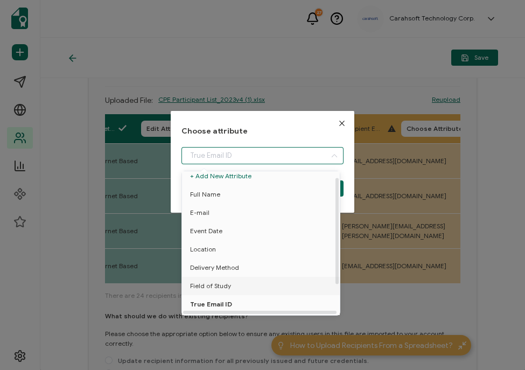
click at [222, 284] on span "Field of Study" at bounding box center [210, 286] width 41 height 18
type input "Field of Study"
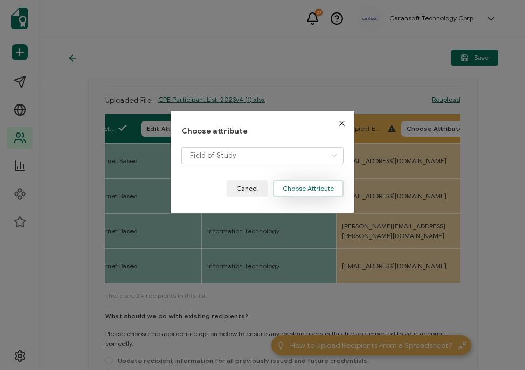
click at [306, 187] on button "Choose Attribute" at bounding box center [308, 189] width 71 height 16
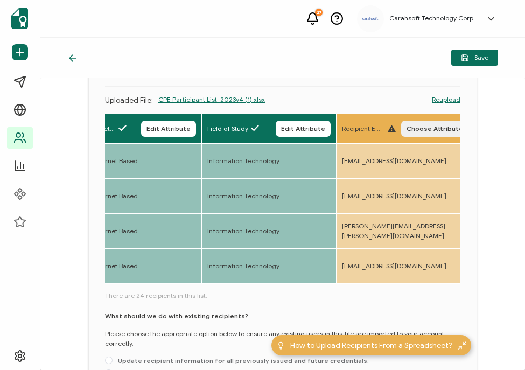
click at [426, 126] on span "Choose Attribute" at bounding box center [435, 129] width 57 height 6
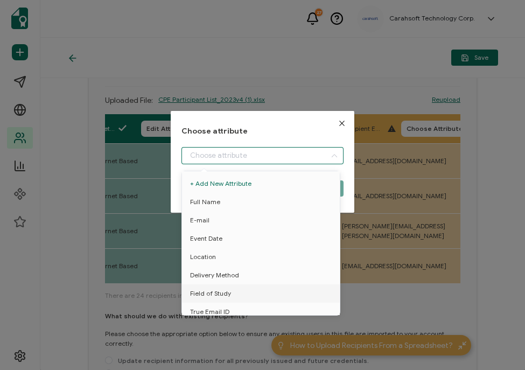
click at [231, 162] on input "dialog" at bounding box center [263, 155] width 162 height 17
click at [207, 311] on div at bounding box center [260, 312] width 154 height 3
click at [204, 308] on span "True Email ID" at bounding box center [209, 312] width 39 height 18
type input "True Email ID"
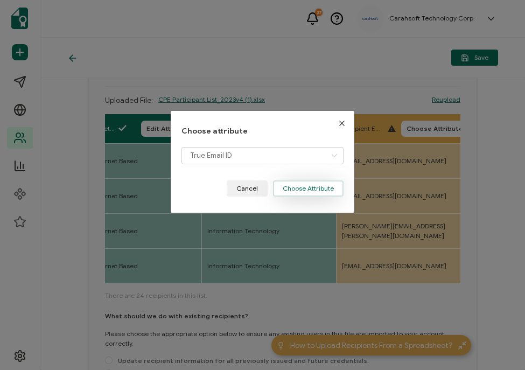
click at [327, 182] on button "Choose Attribute" at bounding box center [308, 189] width 71 height 16
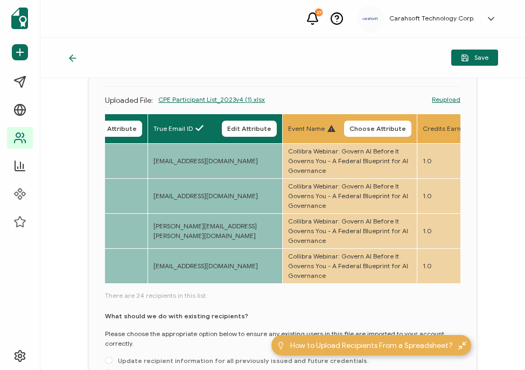
scroll to position [0, 769]
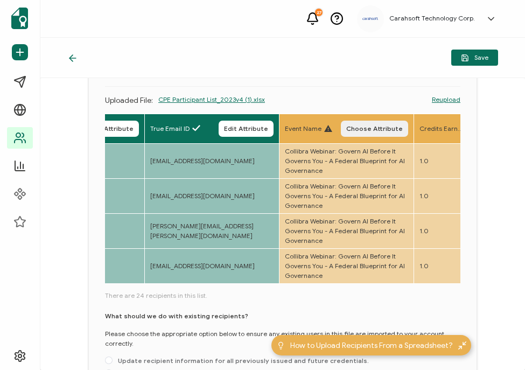
click at [366, 126] on span "Choose Attribute" at bounding box center [374, 129] width 57 height 6
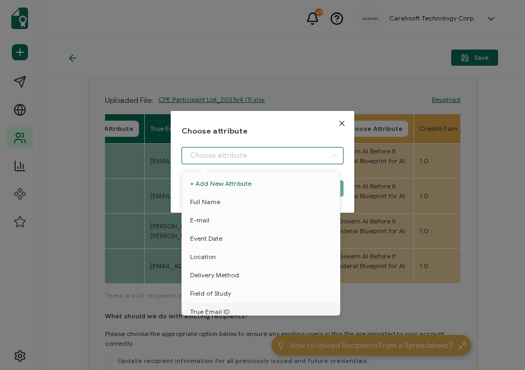
click at [210, 157] on input "dialog" at bounding box center [263, 155] width 162 height 17
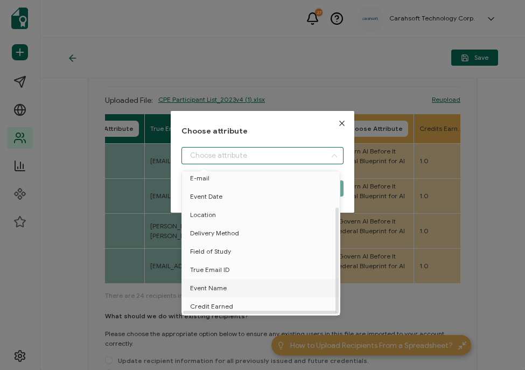
click at [203, 285] on span "Event Name" at bounding box center [208, 288] width 37 height 18
type input "Event Name"
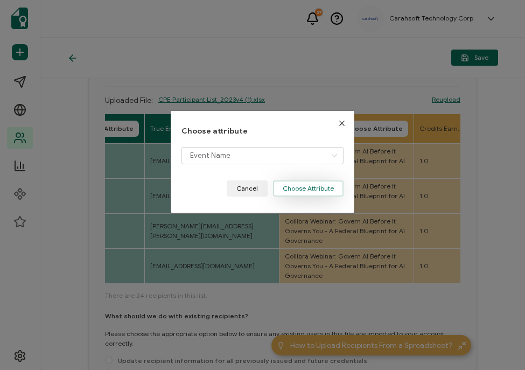
click at [294, 193] on button "Choose Attribute" at bounding box center [308, 189] width 71 height 16
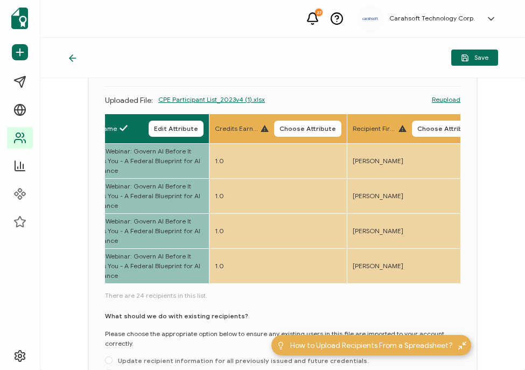
scroll to position [0, 978]
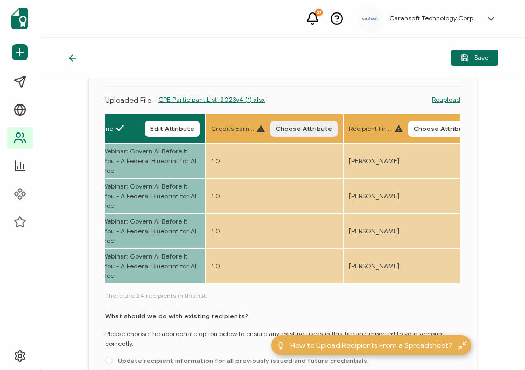
click at [289, 126] on span "Choose Attribute" at bounding box center [304, 129] width 57 height 6
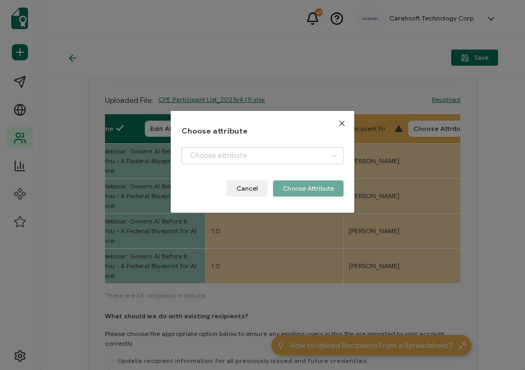
click at [242, 143] on div "Choose attribute Cancel Choose Attribute" at bounding box center [263, 162] width 162 height 70
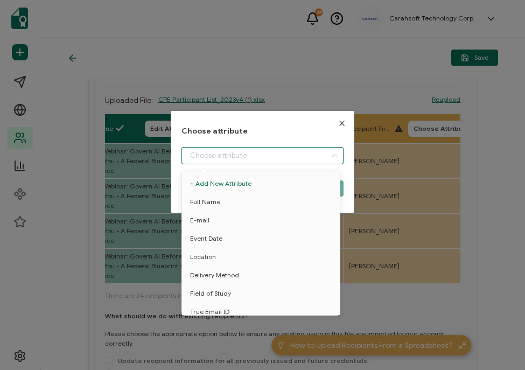
click at [231, 149] on input "dialog" at bounding box center [263, 155] width 162 height 17
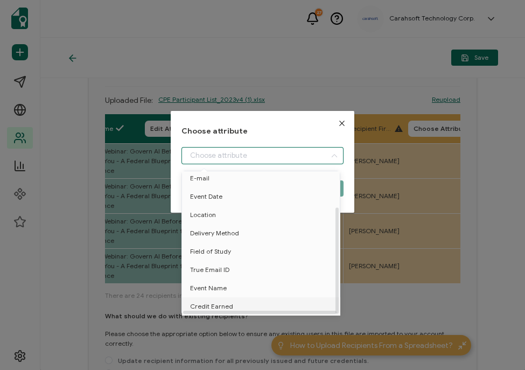
click at [202, 303] on span "Credit Earned" at bounding box center [211, 306] width 43 height 18
type input "Credit Earned"
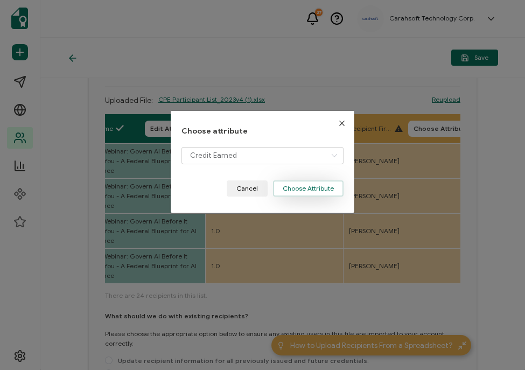
click at [301, 192] on button "Choose Attribute" at bounding box center [308, 189] width 71 height 16
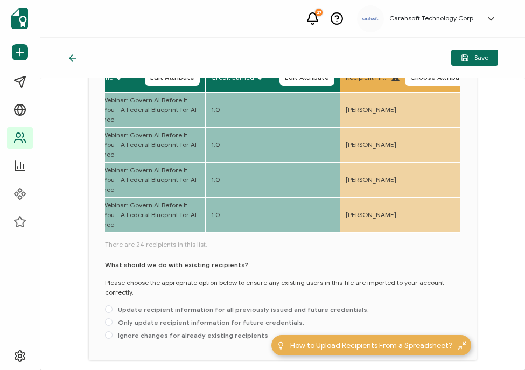
scroll to position [181, 0]
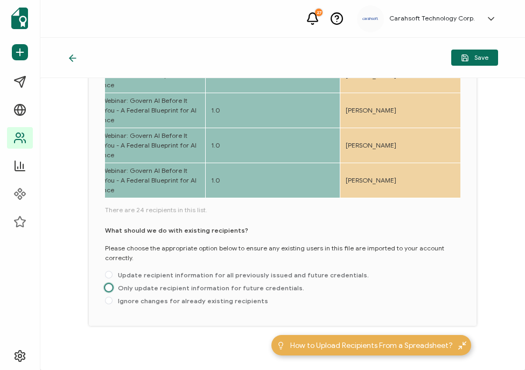
click at [216, 284] on span "Only update recipient information for future credentials." at bounding box center [209, 288] width 192 height 8
click at [113, 284] on input "Only update recipient information for future credentials." at bounding box center [109, 288] width 8 height 9
radio input "true"
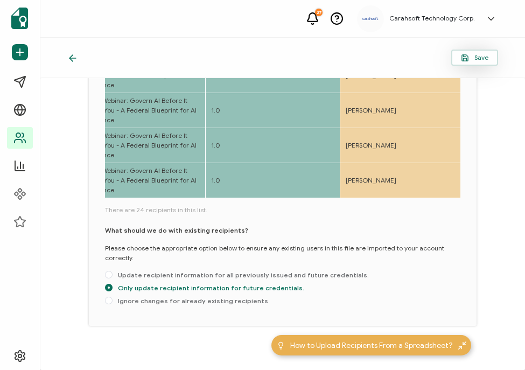
click at [474, 59] on span "Save" at bounding box center [474, 58] width 27 height 8
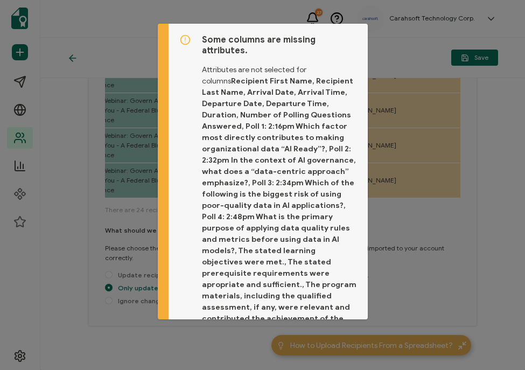
scroll to position [98, 0]
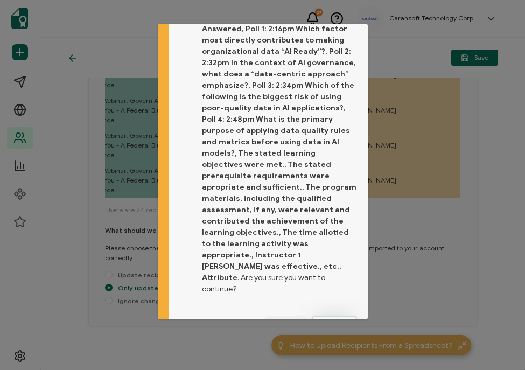
click at [326, 321] on span "Proceed" at bounding box center [335, 324] width 26 height 6
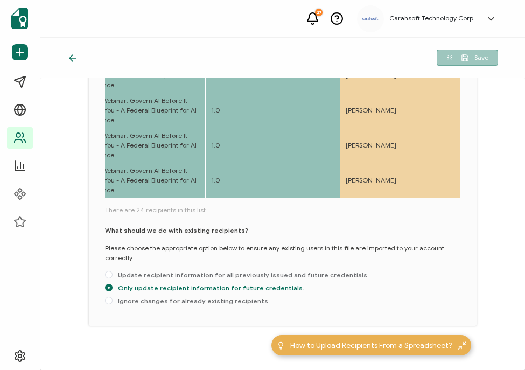
scroll to position [0, 0]
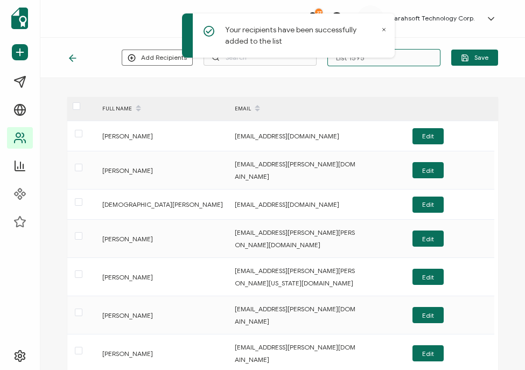
click at [408, 55] on input "List 1595" at bounding box center [384, 57] width 113 height 17
paste input "8-19-25_70551_Collibra Webinar"
type input "8-19-25_70551_Collibra Webinar"
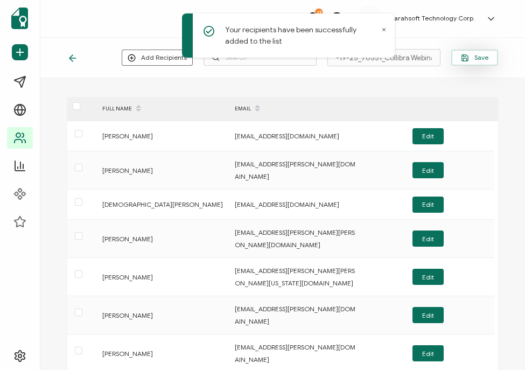
click at [478, 56] on span "Save" at bounding box center [474, 58] width 27 height 8
